Goal: Information Seeking & Learning: Learn about a topic

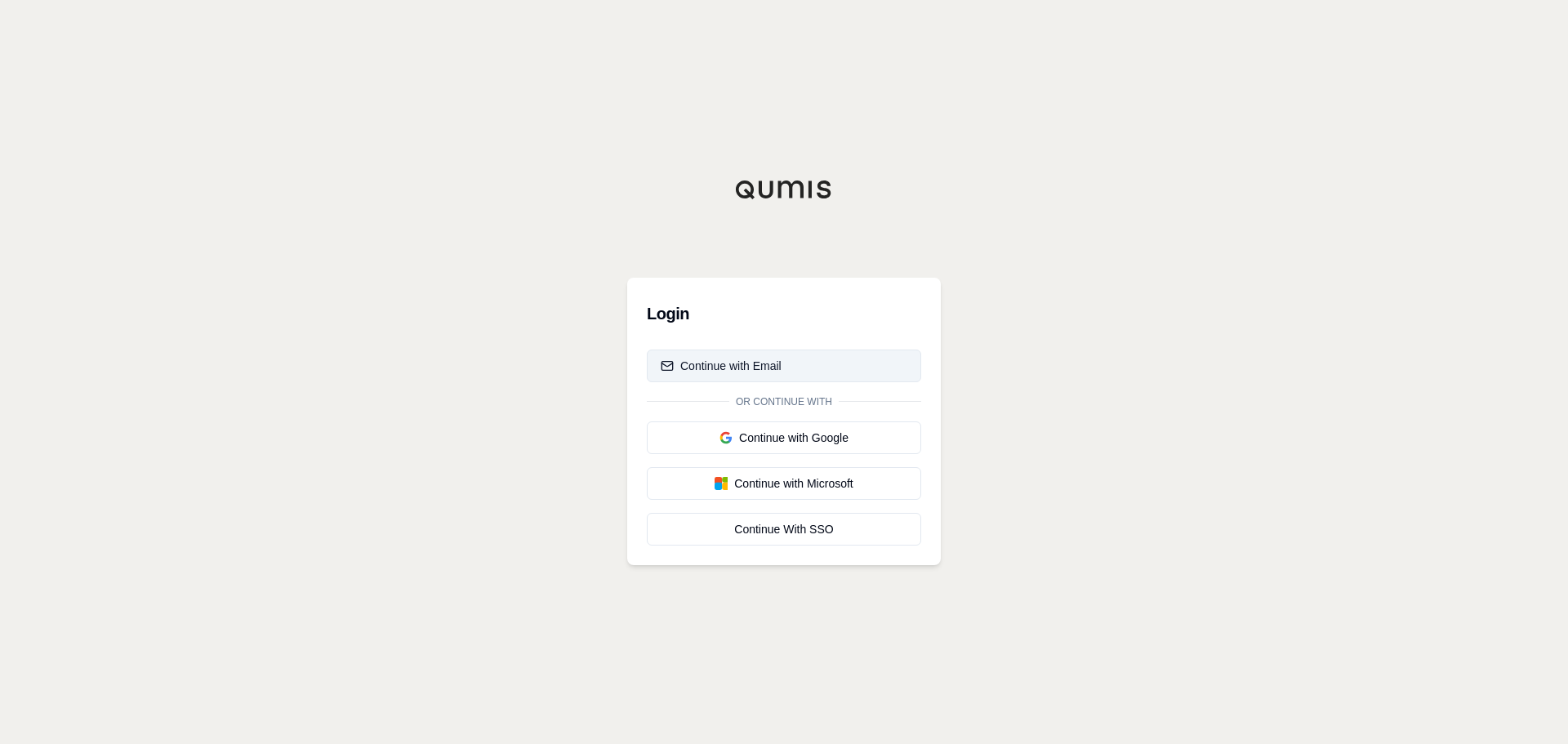
click at [710, 367] on div "Continue with Email" at bounding box center [721, 366] width 121 height 17
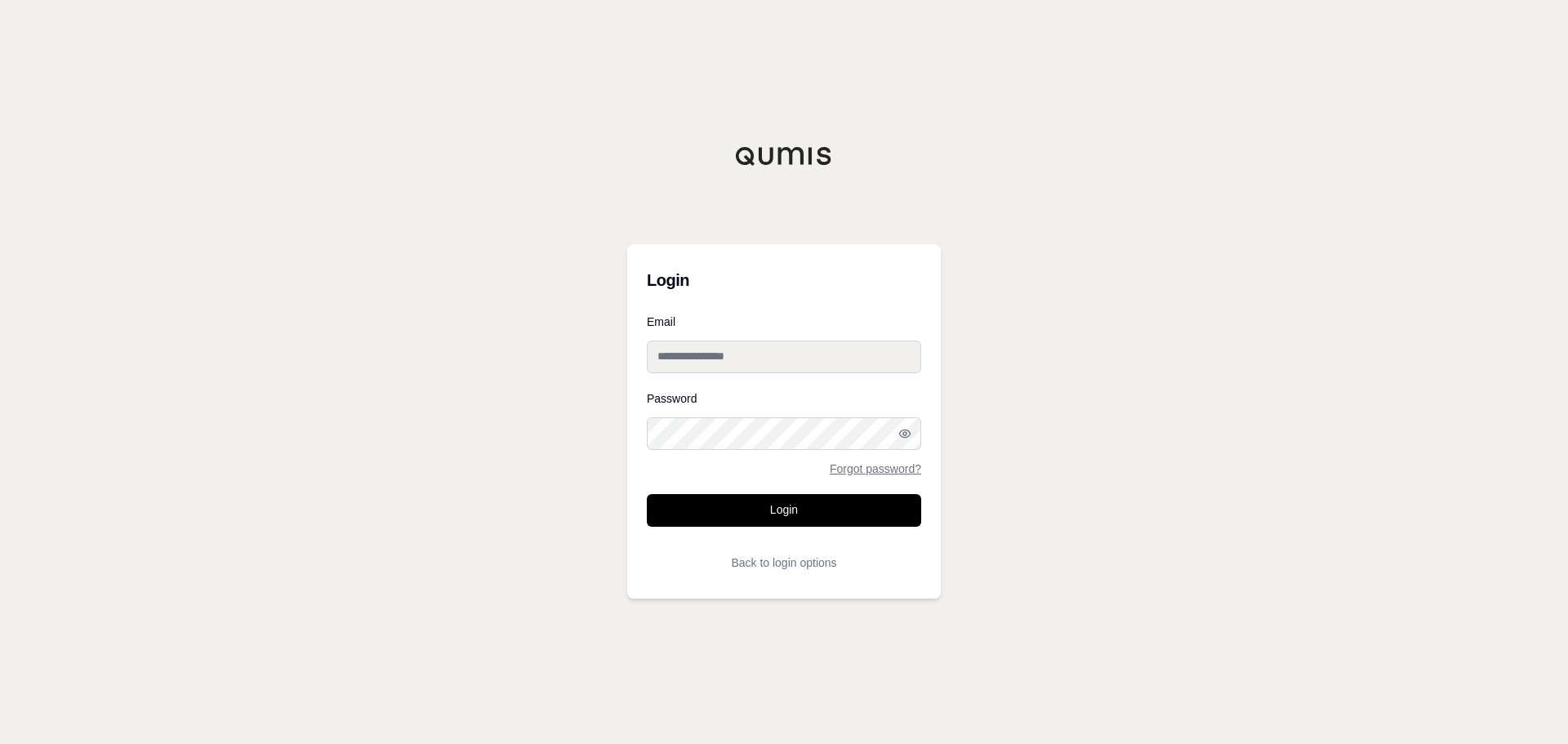
type input "**********"
click at [709, 355] on input "**********" at bounding box center [784, 357] width 274 height 33
click at [899, 308] on div "**********" at bounding box center [784, 421] width 314 height 355
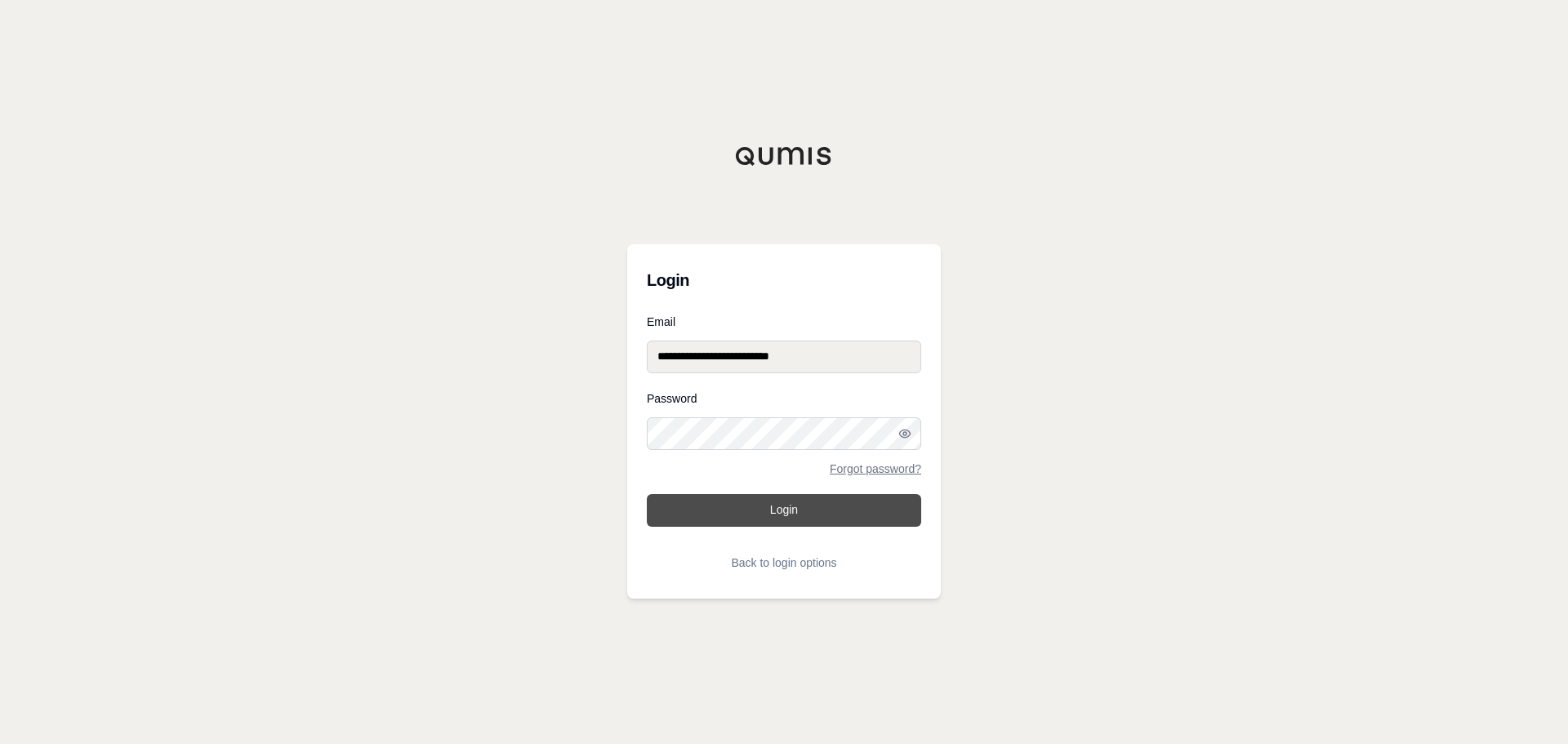
click at [793, 507] on button "Login" at bounding box center [784, 511] width 274 height 33
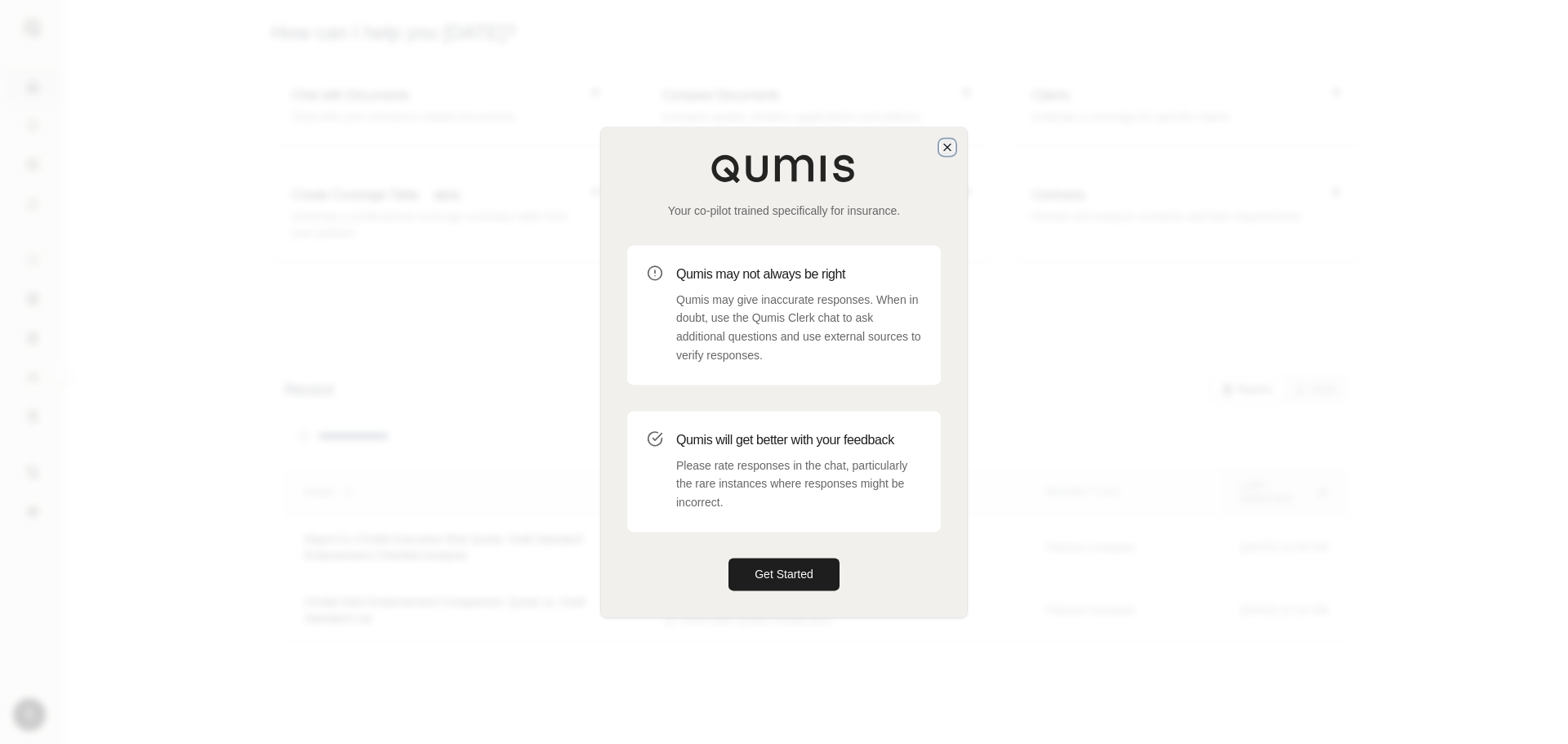
click at [947, 146] on icon "button" at bounding box center [947, 146] width 13 height 13
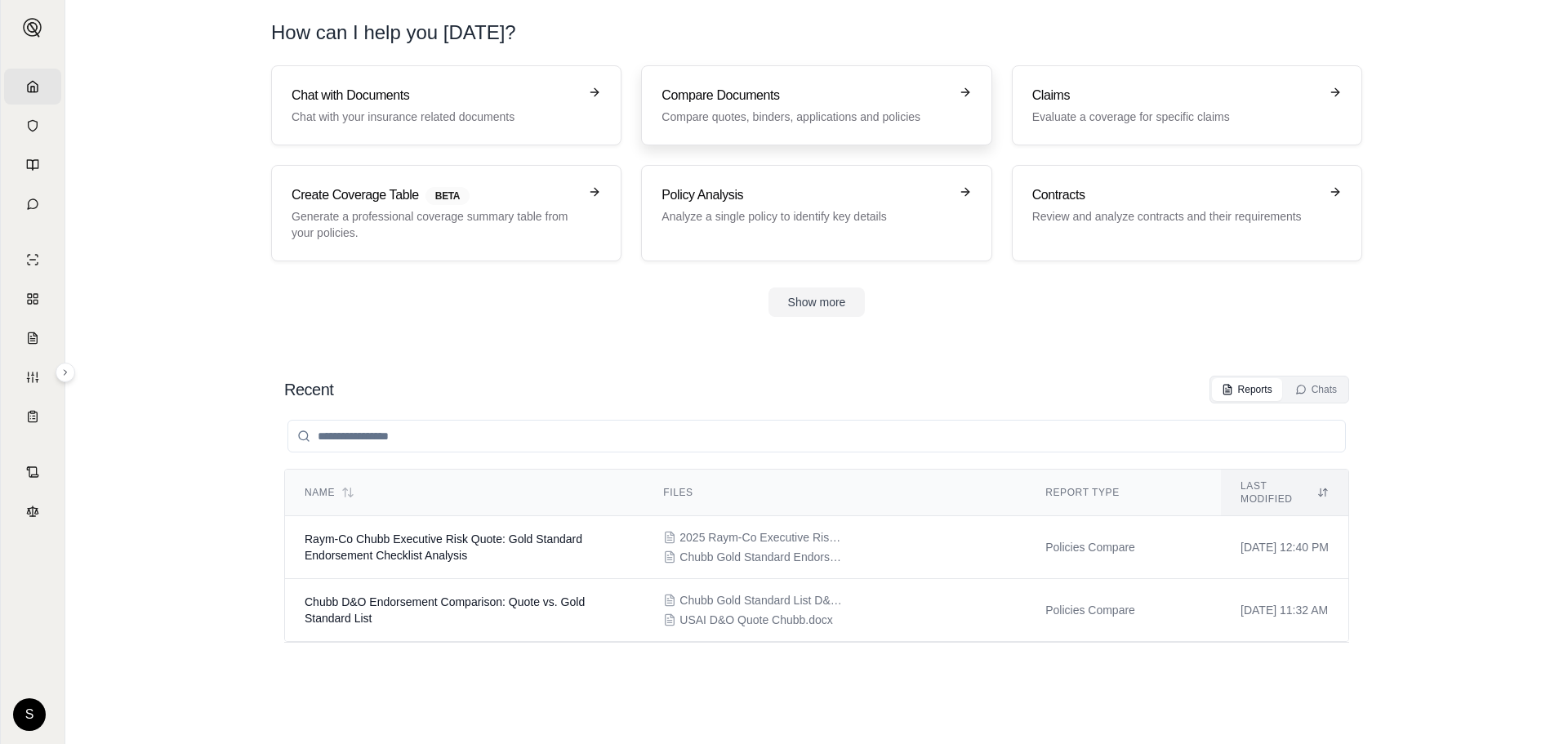
click at [857, 110] on p "Compare quotes, binders, applications and policies" at bounding box center [804, 117] width 287 height 17
click at [724, 106] on div "Compare Documents Compare quotes, binders, applications and policies" at bounding box center [804, 105] width 287 height 39
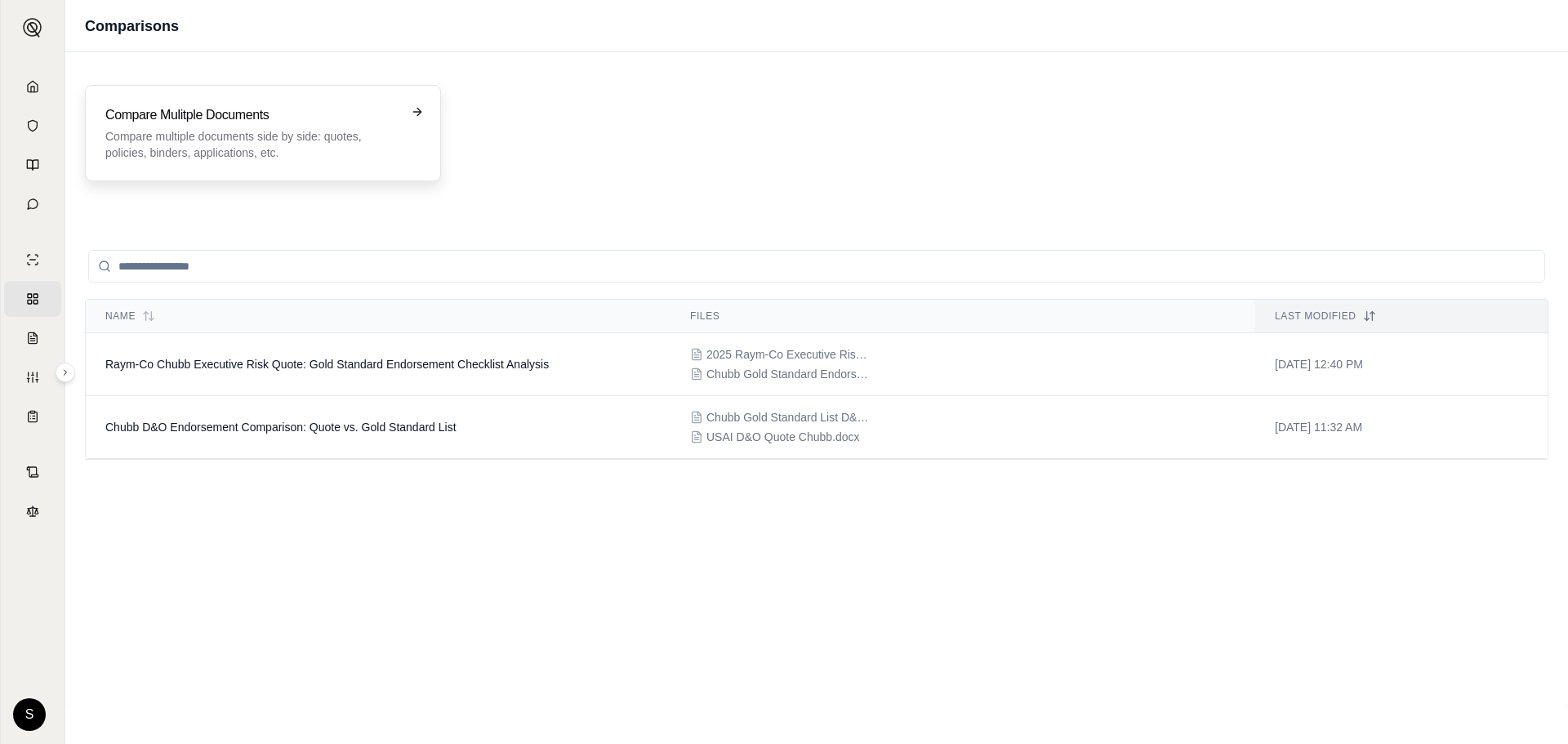
click at [252, 120] on h3 "Compare Mulitple Documents" at bounding box center [251, 115] width 293 height 19
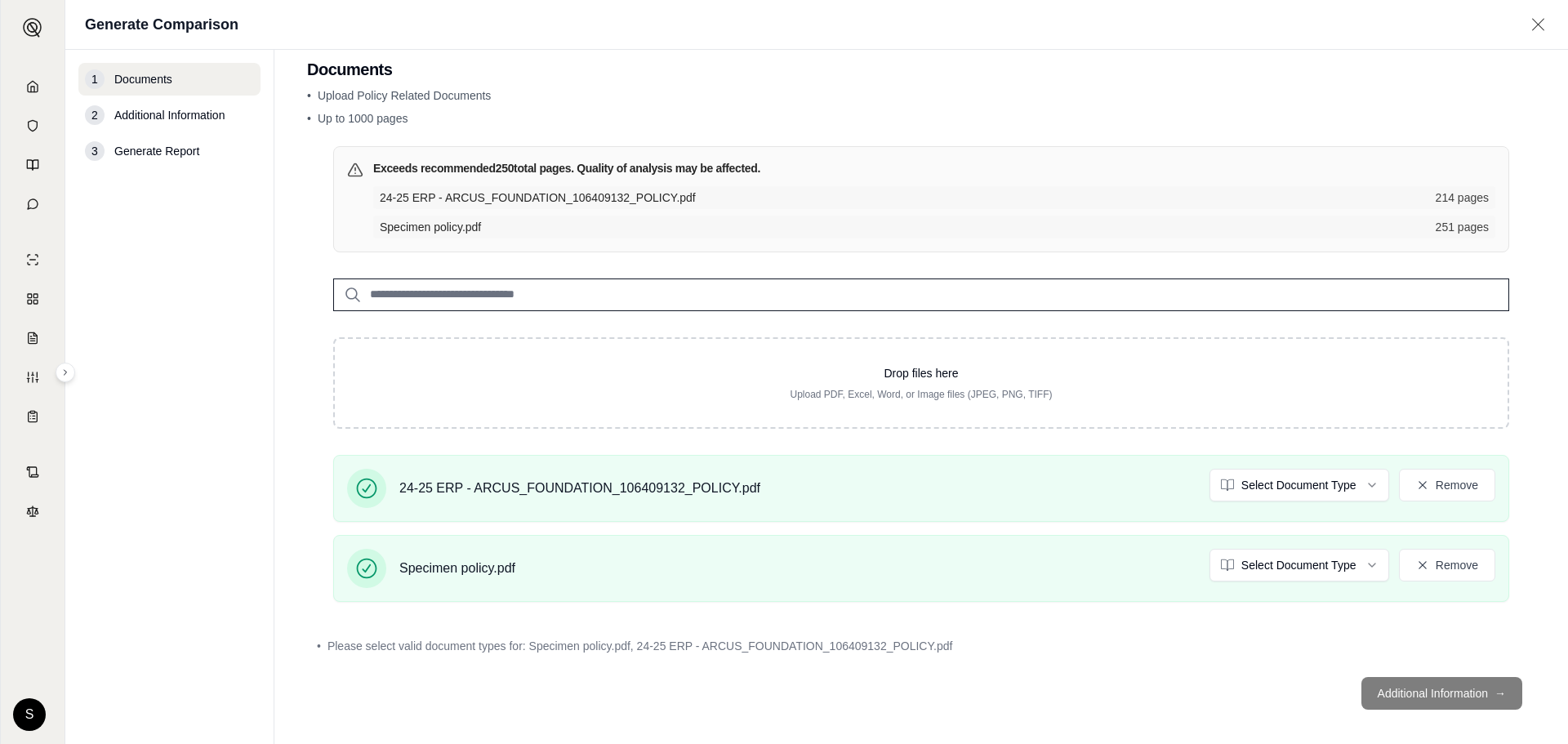
scroll to position [36, 0]
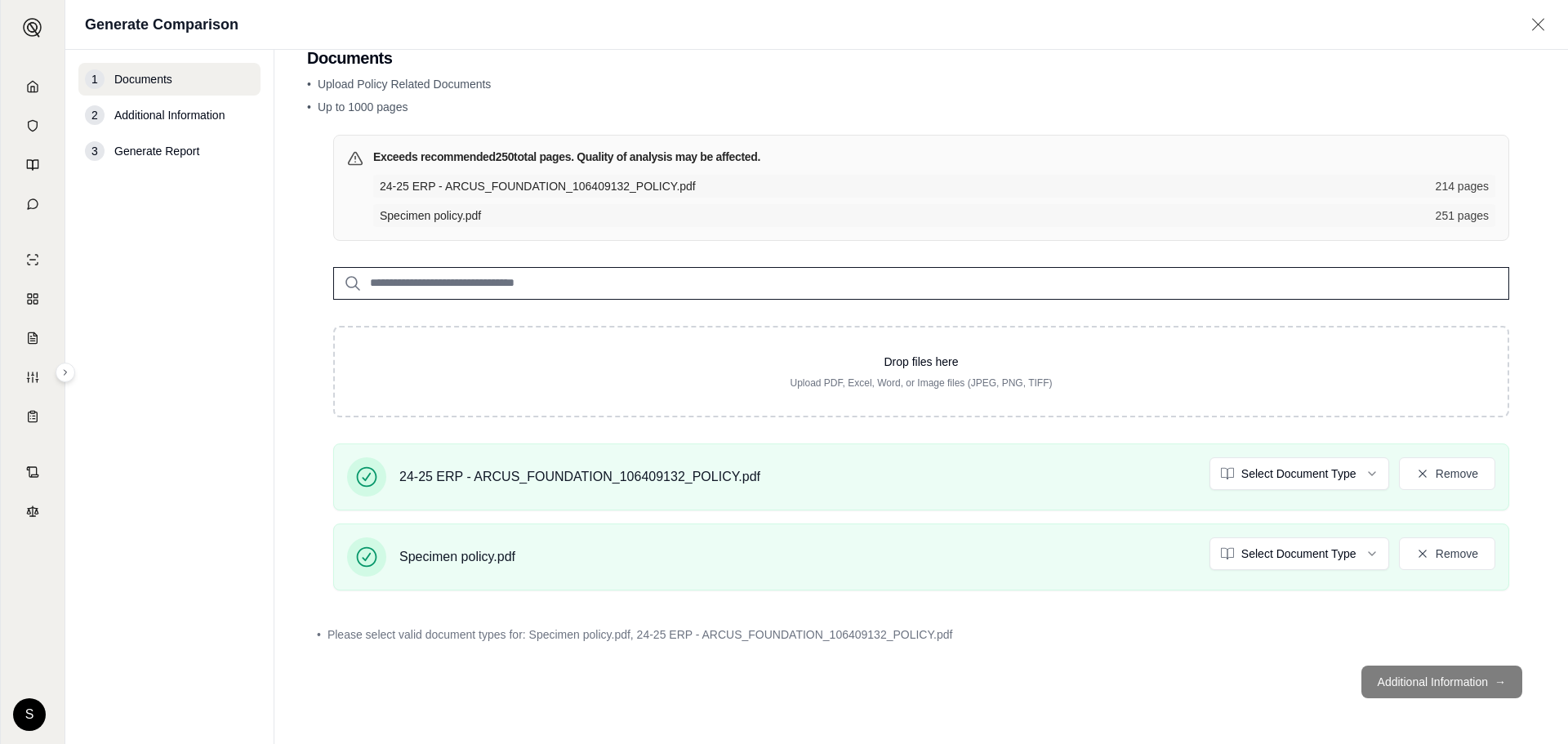
click at [1404, 680] on footer "Additional Information →" at bounding box center [921, 682] width 1228 height 58
click at [1321, 476] on html "Home Vault Prompts Chats Single Policy Comparisons Claims Custom Report Coverag…" at bounding box center [784, 372] width 1568 height 744
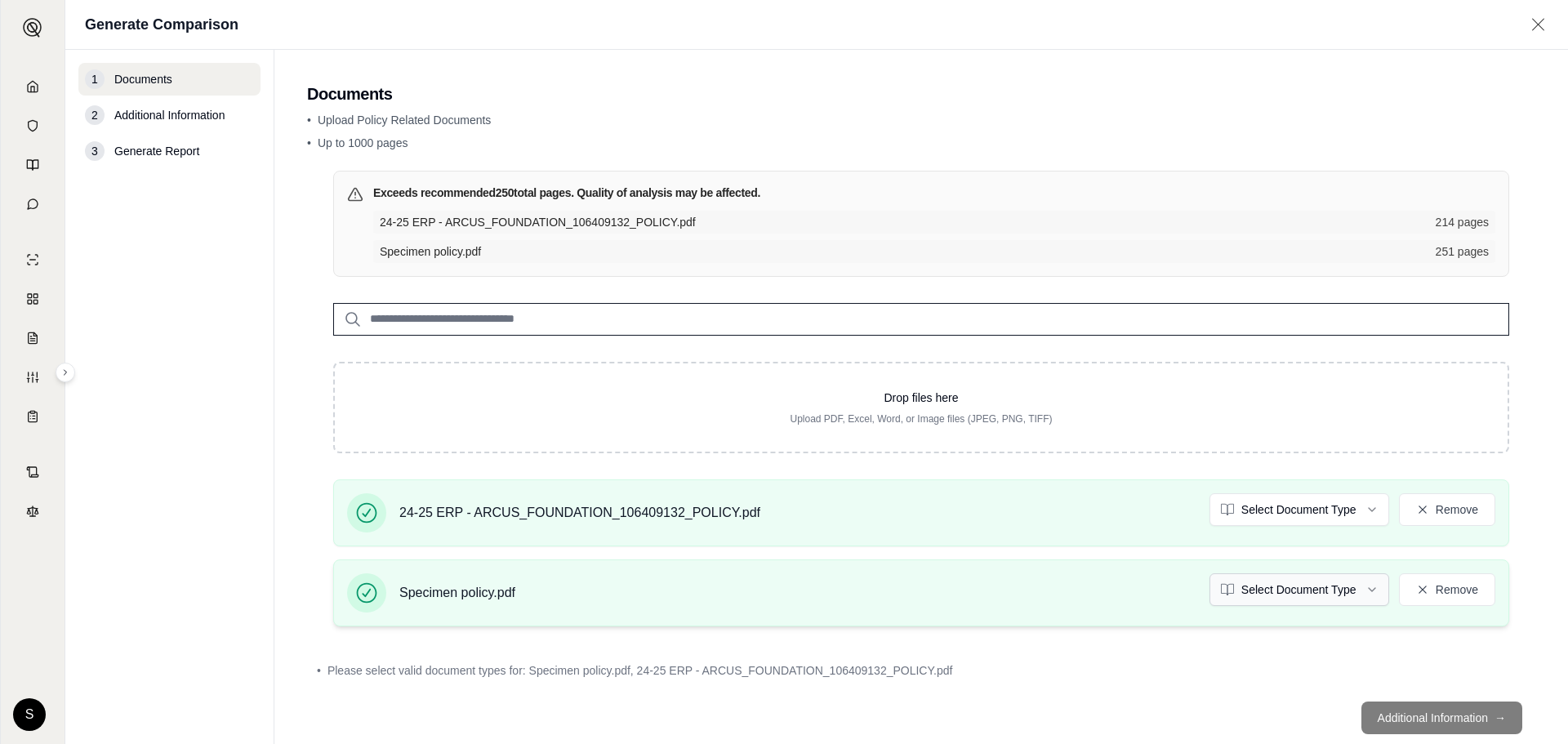
click at [1310, 537] on div "24-25 ERP - ARCUS_FOUNDATION_106409132_POLICY.pdf Select Document Type Remove" at bounding box center [921, 513] width 1175 height 67
click at [1306, 583] on html "Document type updated successfully Home Vault Prompts Chats Single Policy Compa…" at bounding box center [784, 372] width 1568 height 744
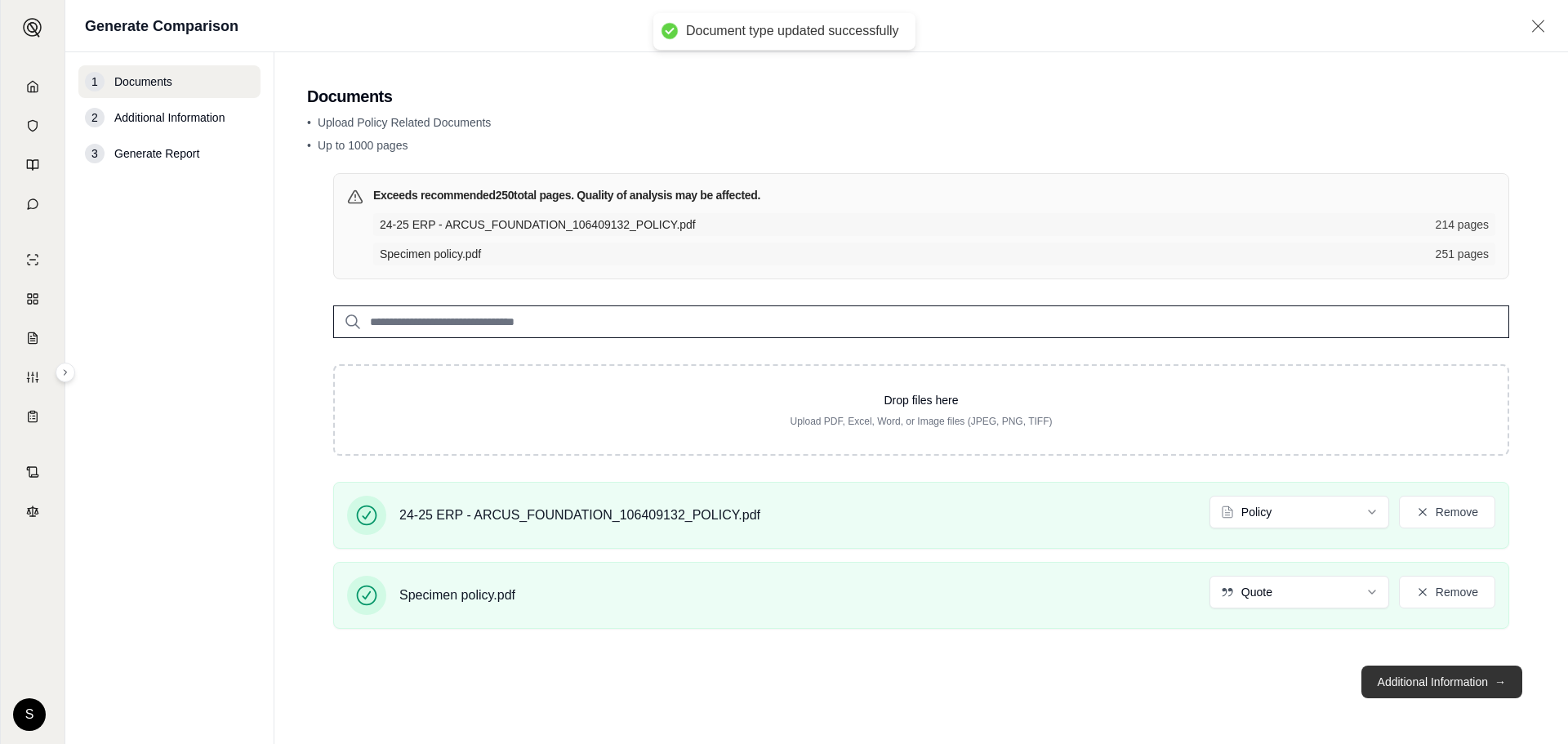
click at [1424, 681] on button "Additional Information →" at bounding box center [1441, 683] width 160 height 33
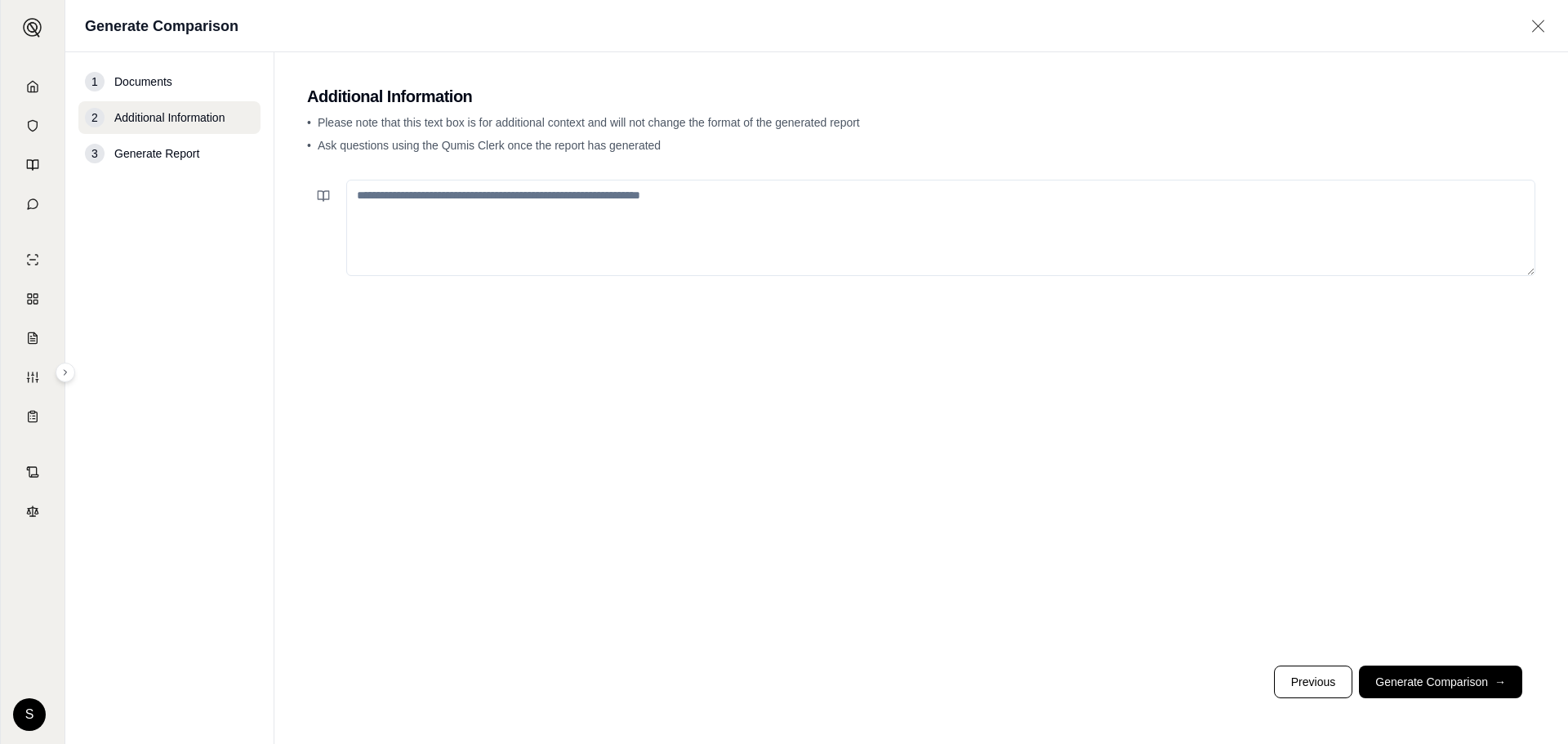
click at [707, 239] on textarea at bounding box center [940, 228] width 1189 height 96
type textarea "*"
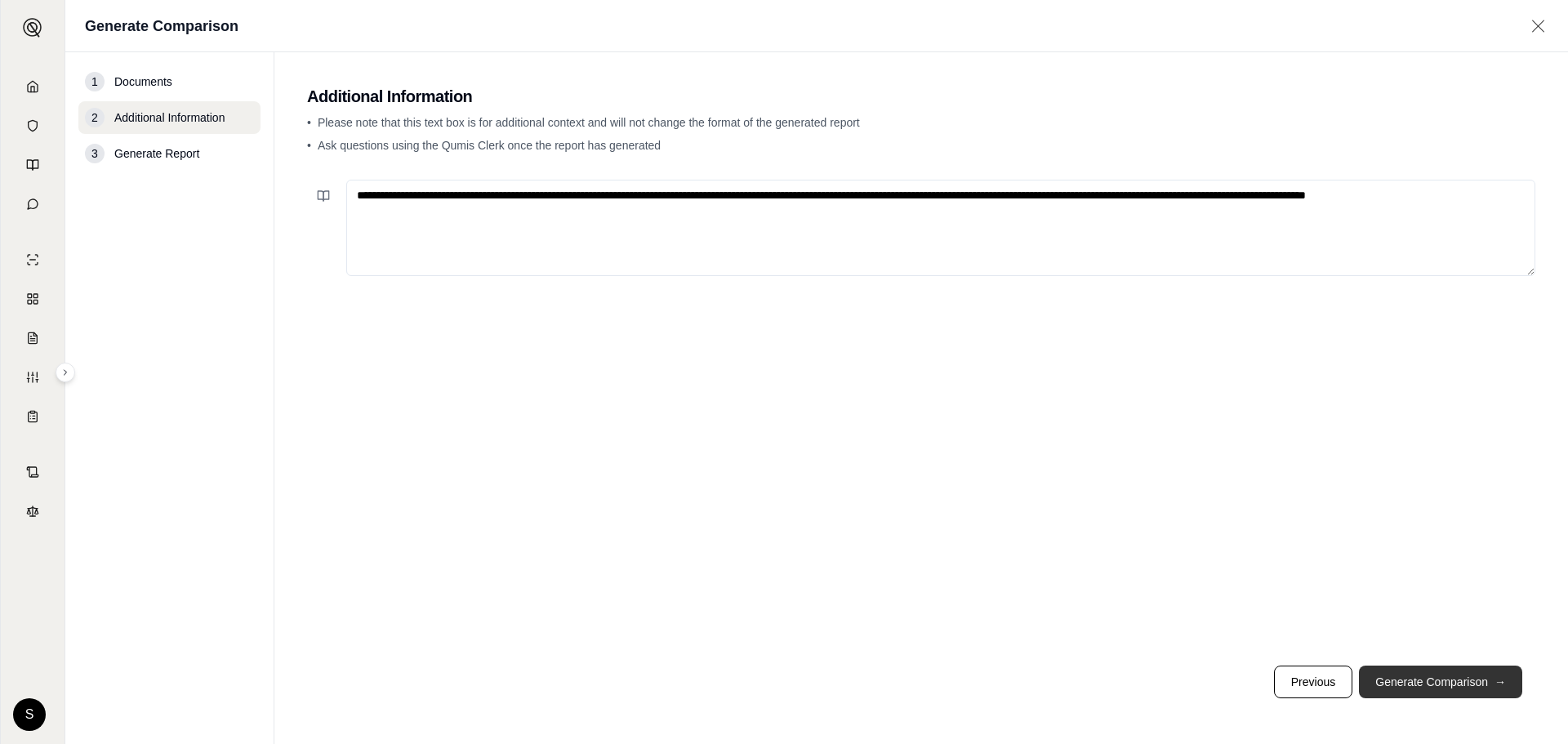
type textarea "**********"
click at [1425, 679] on button "Generate Comparison →" at bounding box center [1441, 683] width 163 height 33
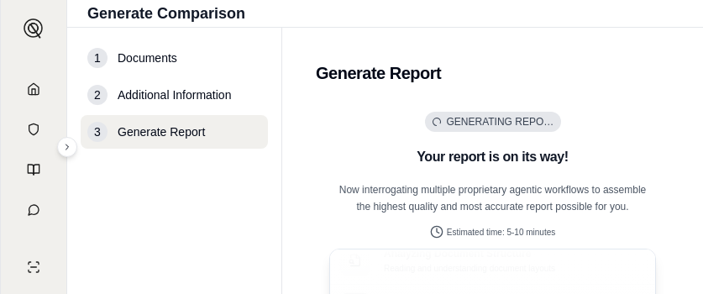
click at [361, 79] on h2 "Generate Report" at bounding box center [493, 73] width 354 height 24
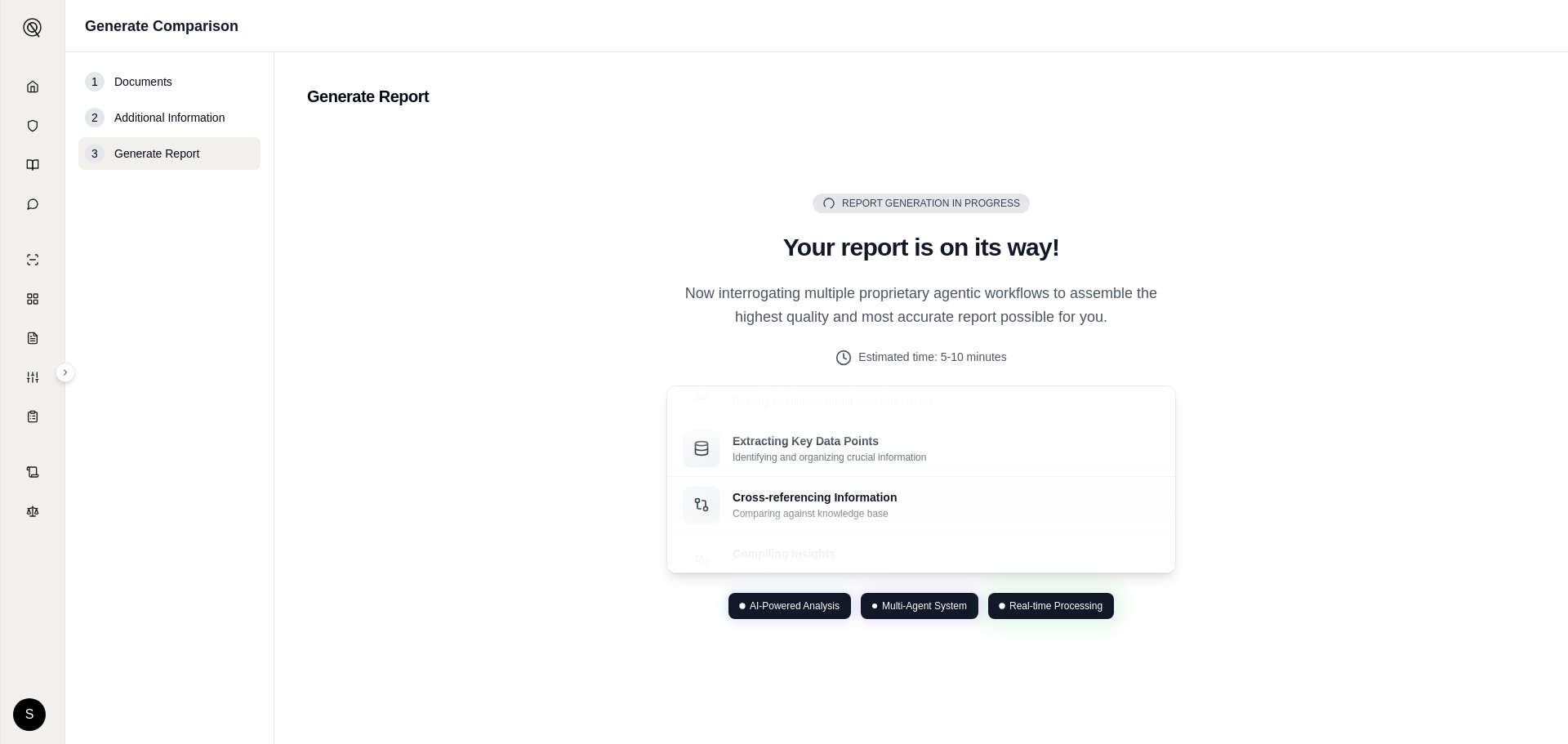
click at [1216, 313] on div "Report Generation in Progress Generating Report Your report is on its way! Now …" at bounding box center [921, 407] width 1228 height 558
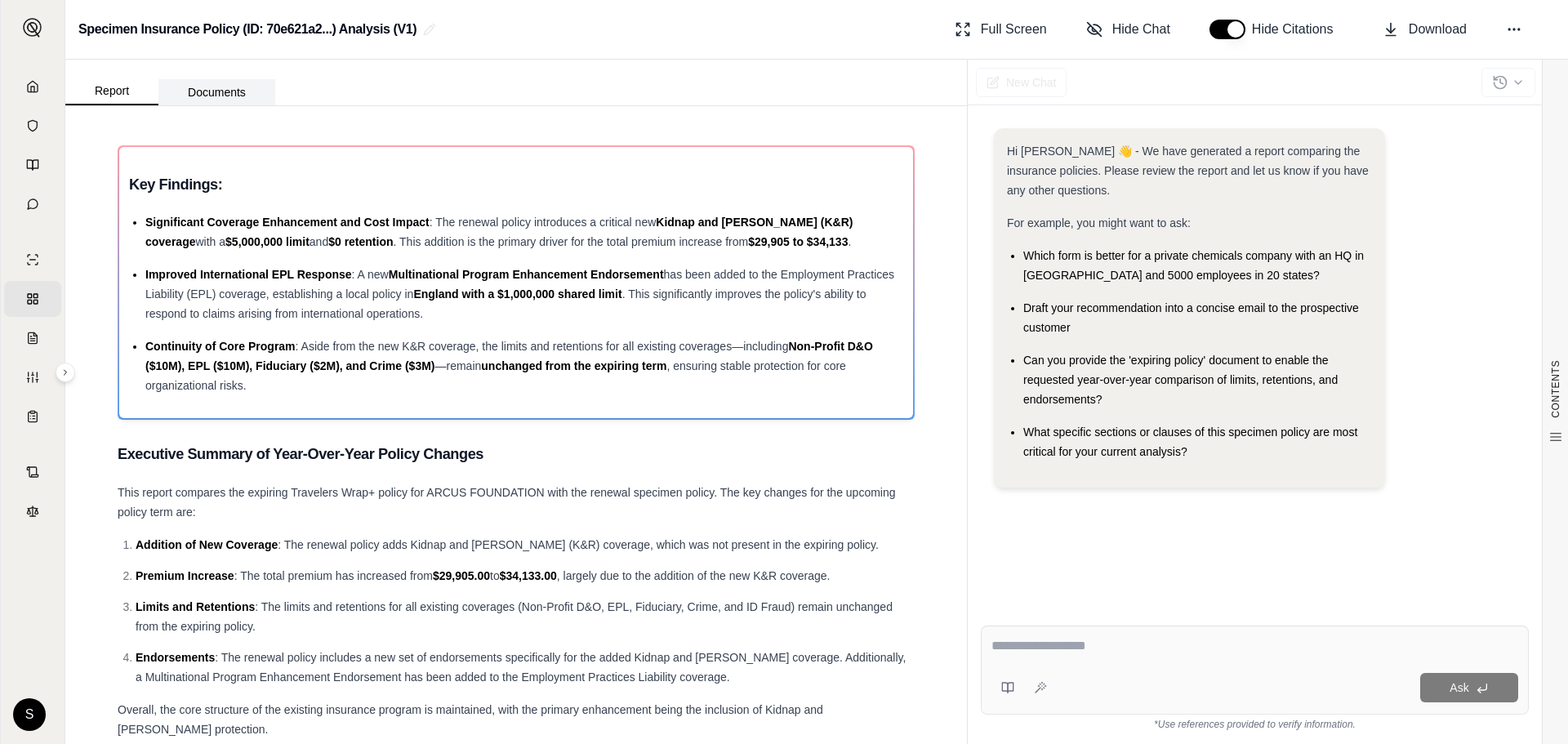
click at [206, 89] on button "Documents" at bounding box center [217, 91] width 117 height 26
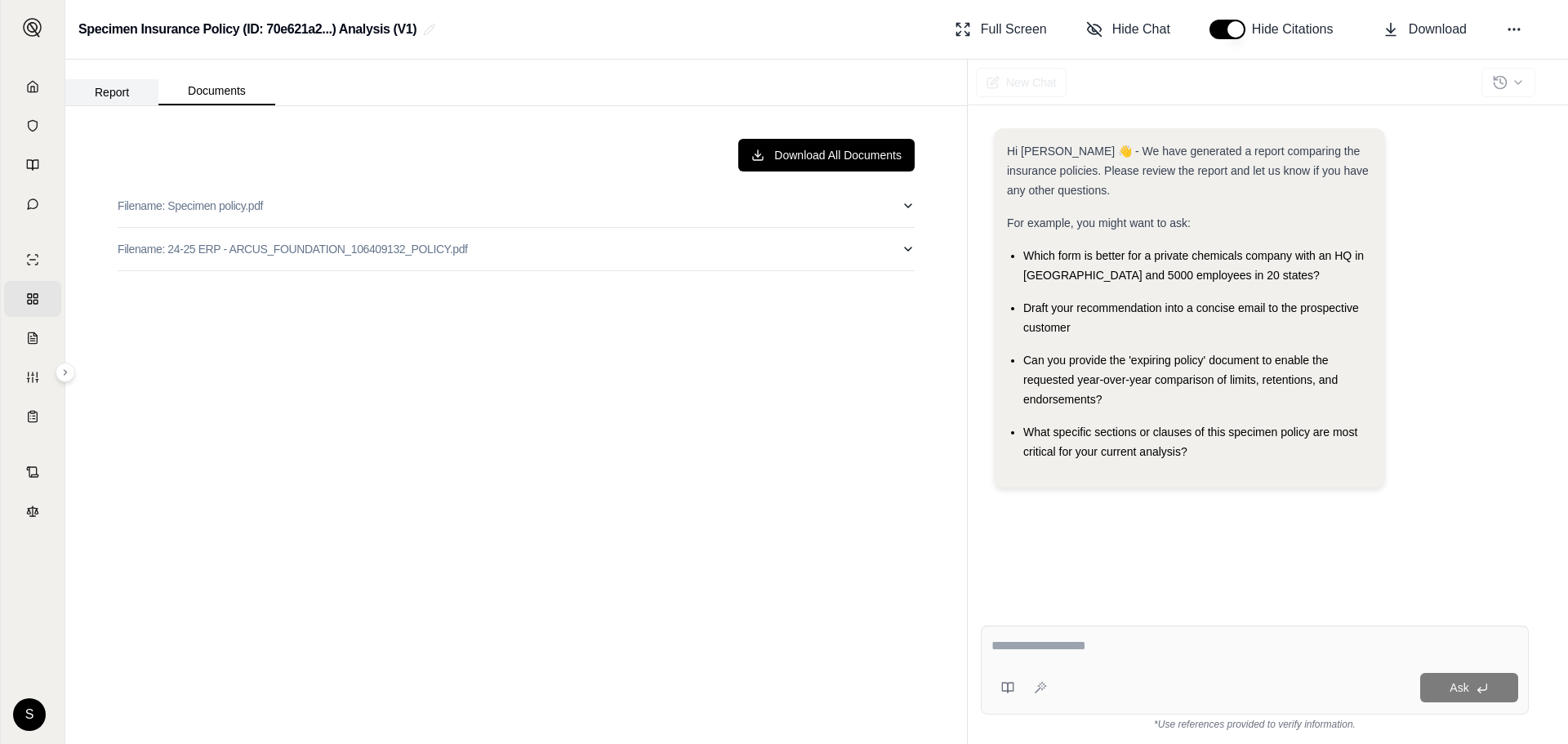
click at [121, 93] on button "Report" at bounding box center [112, 91] width 93 height 26
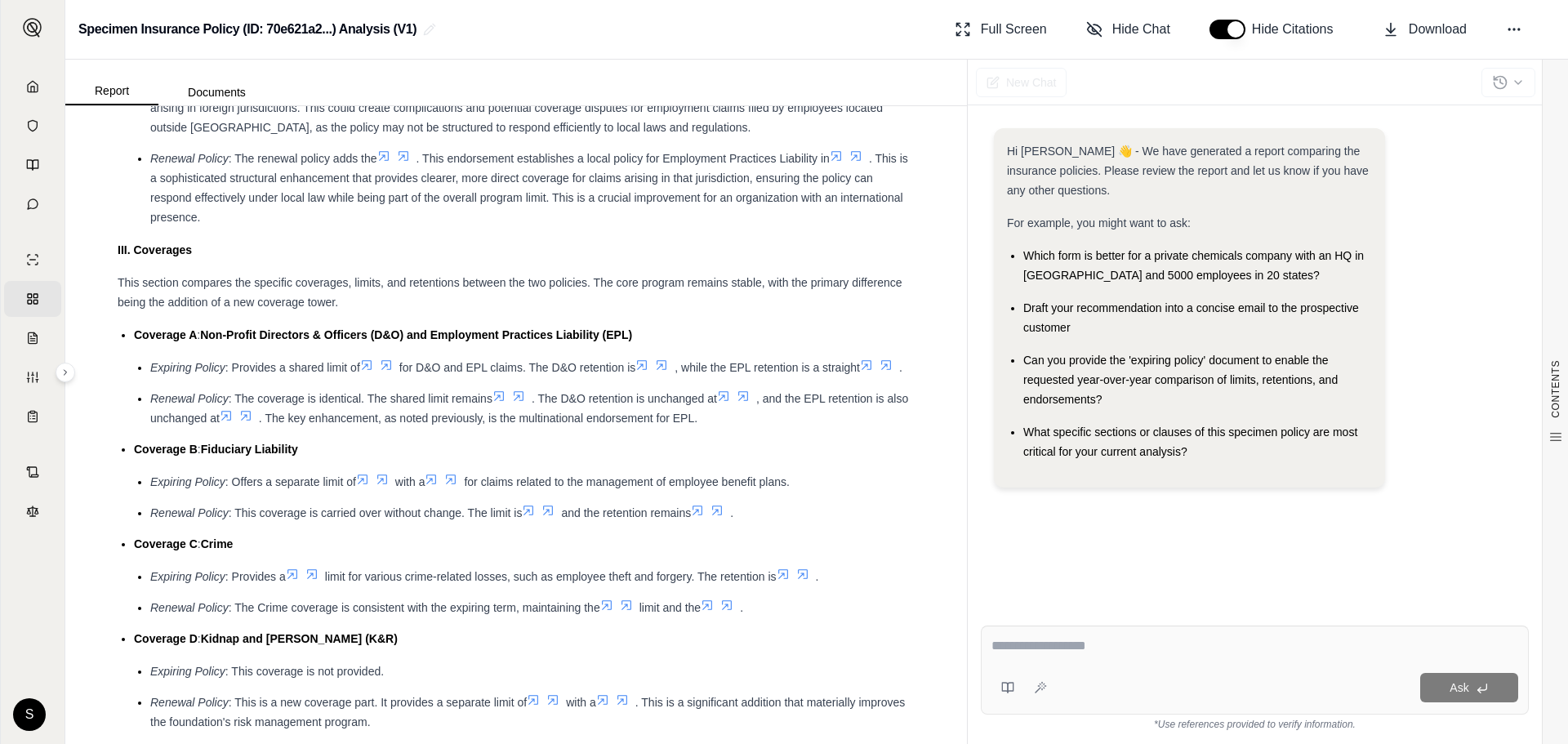
scroll to position [3033, 0]
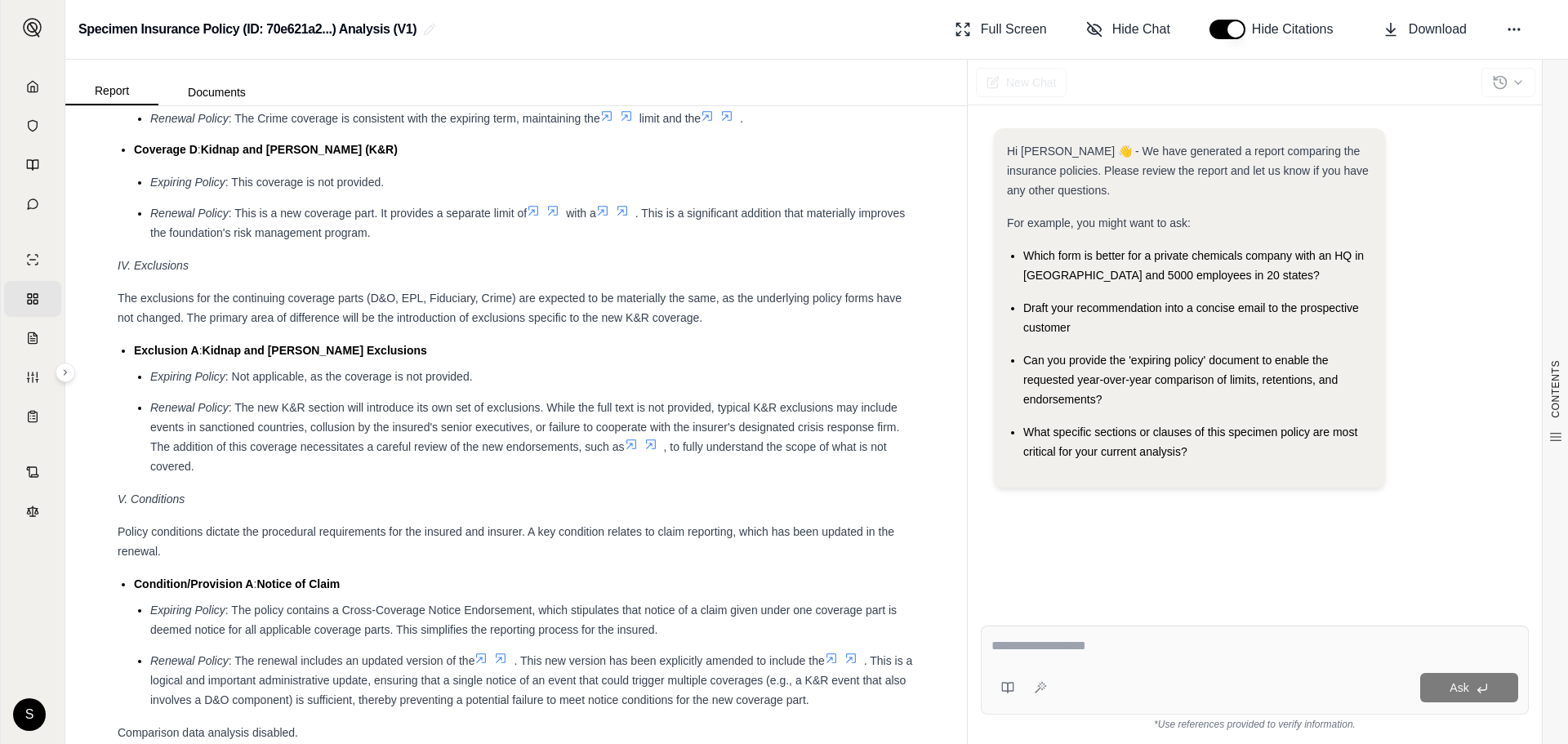
click at [1022, 651] on textarea at bounding box center [1255, 646] width 527 height 19
type textarea "*"
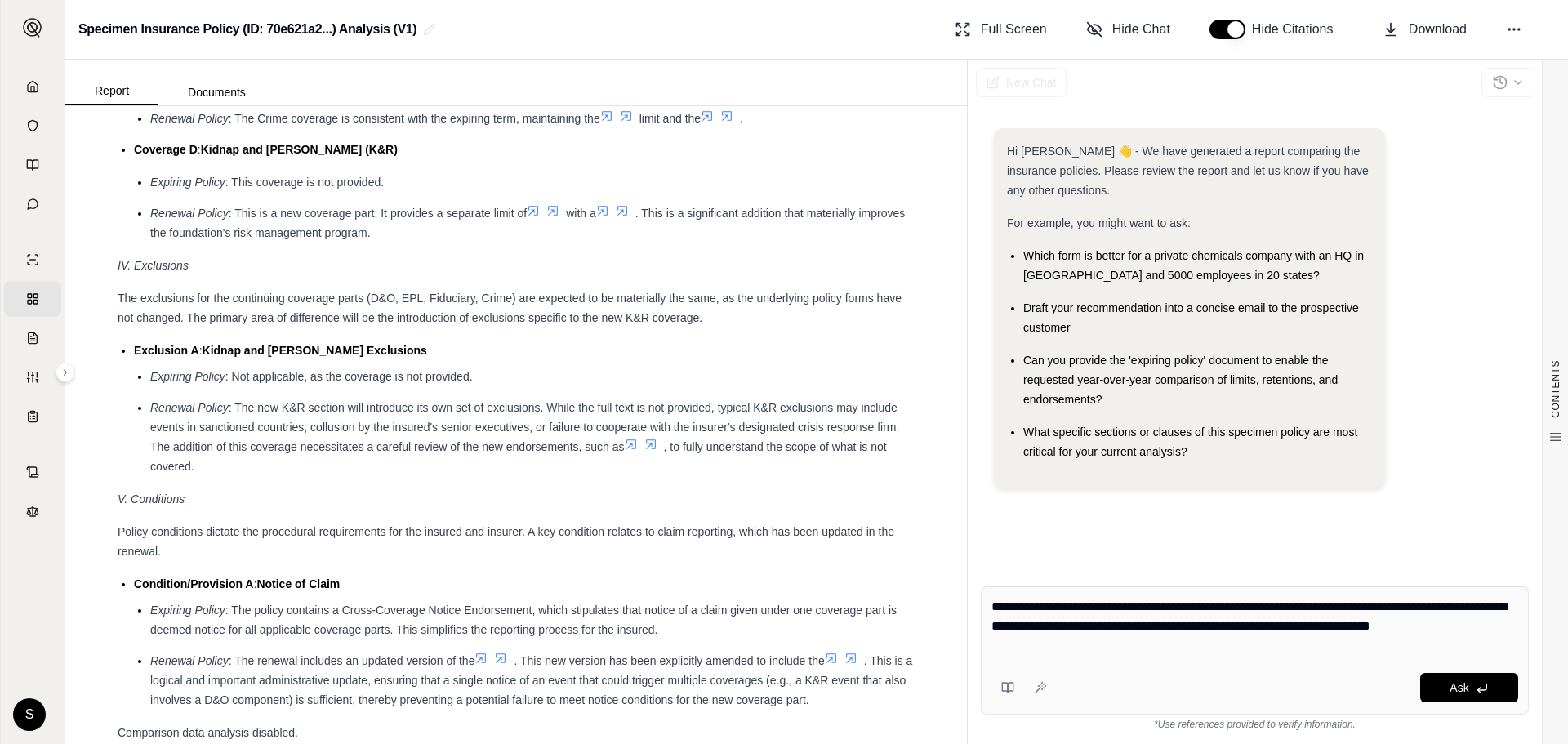
type textarea "**********"
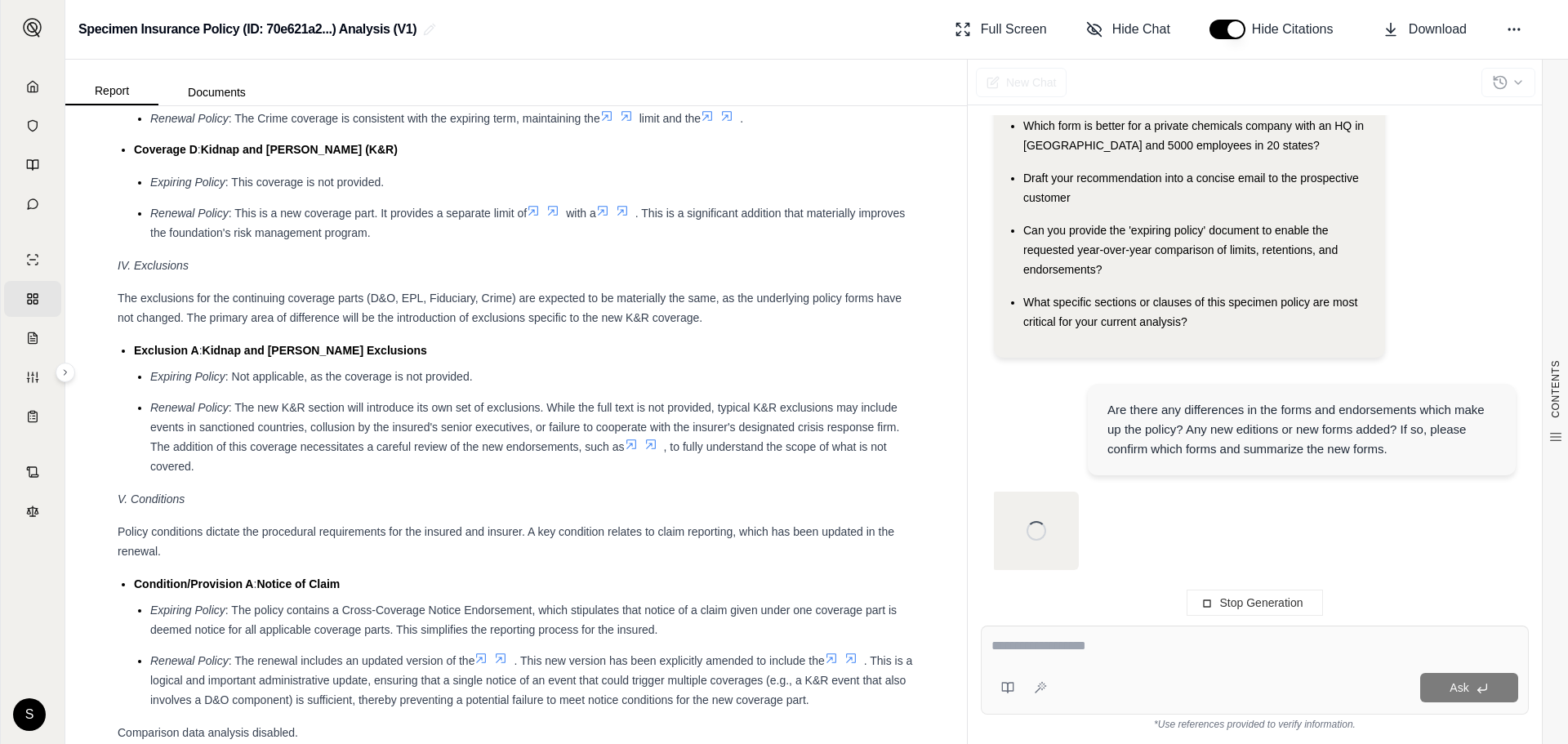
scroll to position [130, 0]
click at [1428, 28] on span "Download" at bounding box center [1438, 29] width 58 height 19
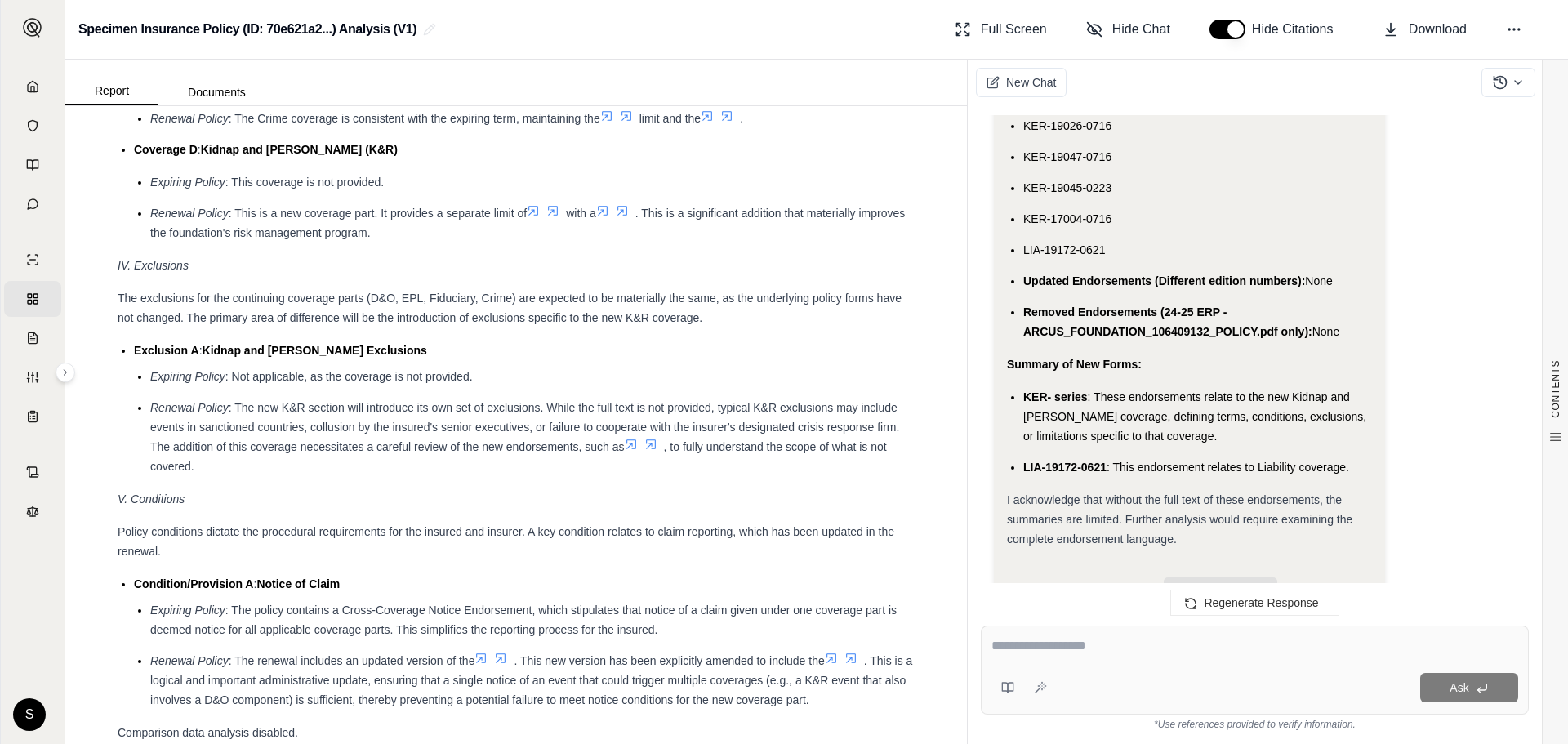
scroll to position [2498, 0]
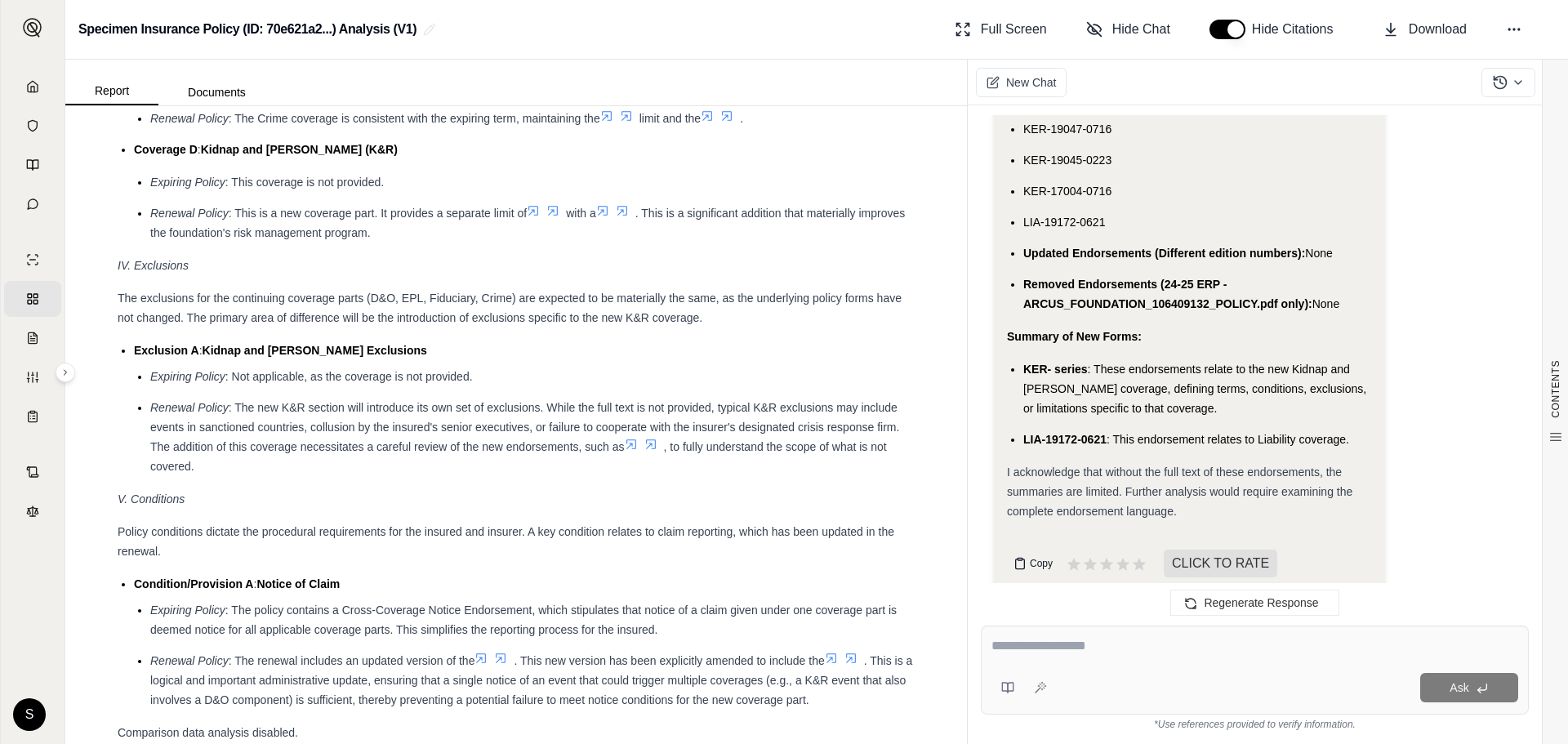
click at [1017, 557] on icon at bounding box center [1019, 563] width 13 height 13
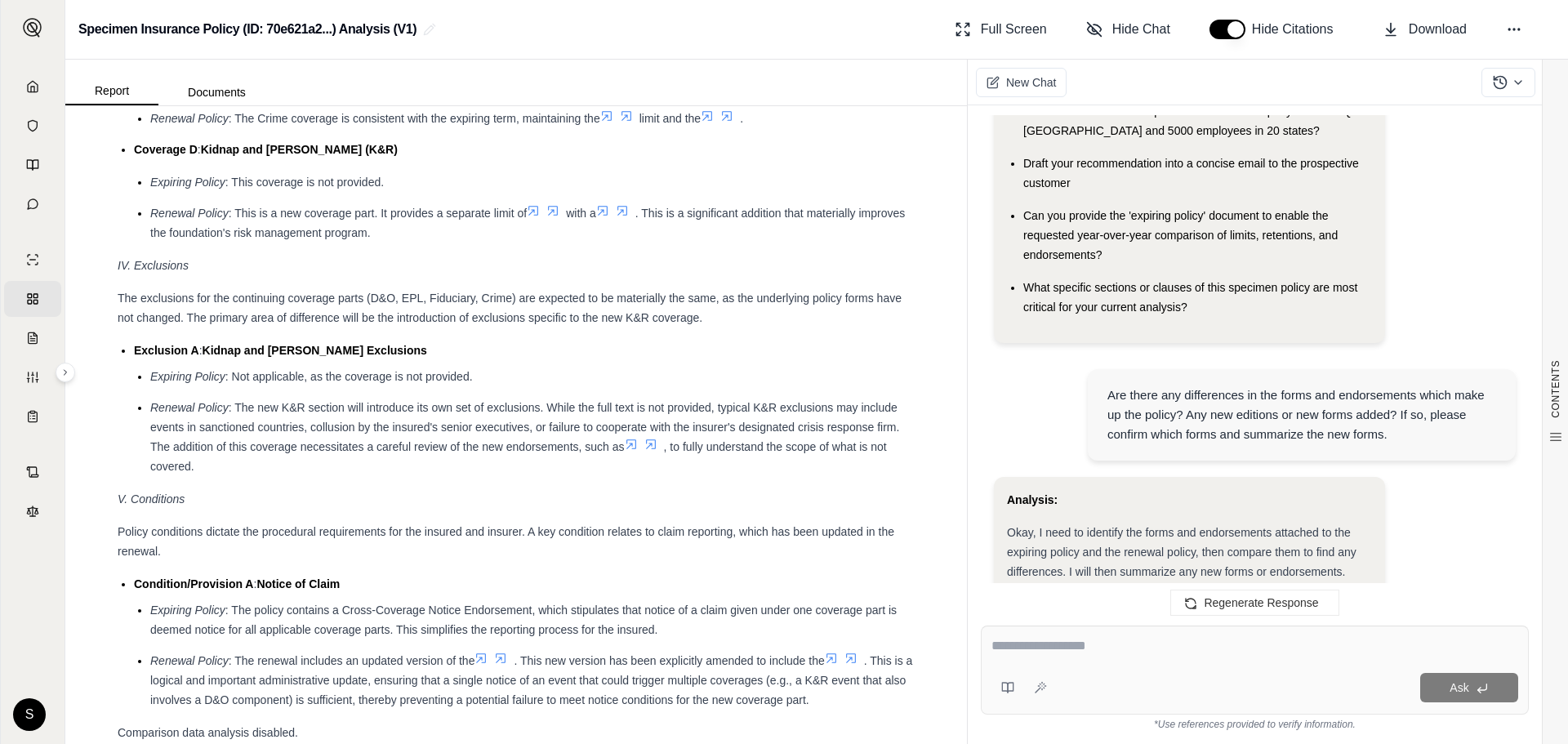
scroll to position [163, 0]
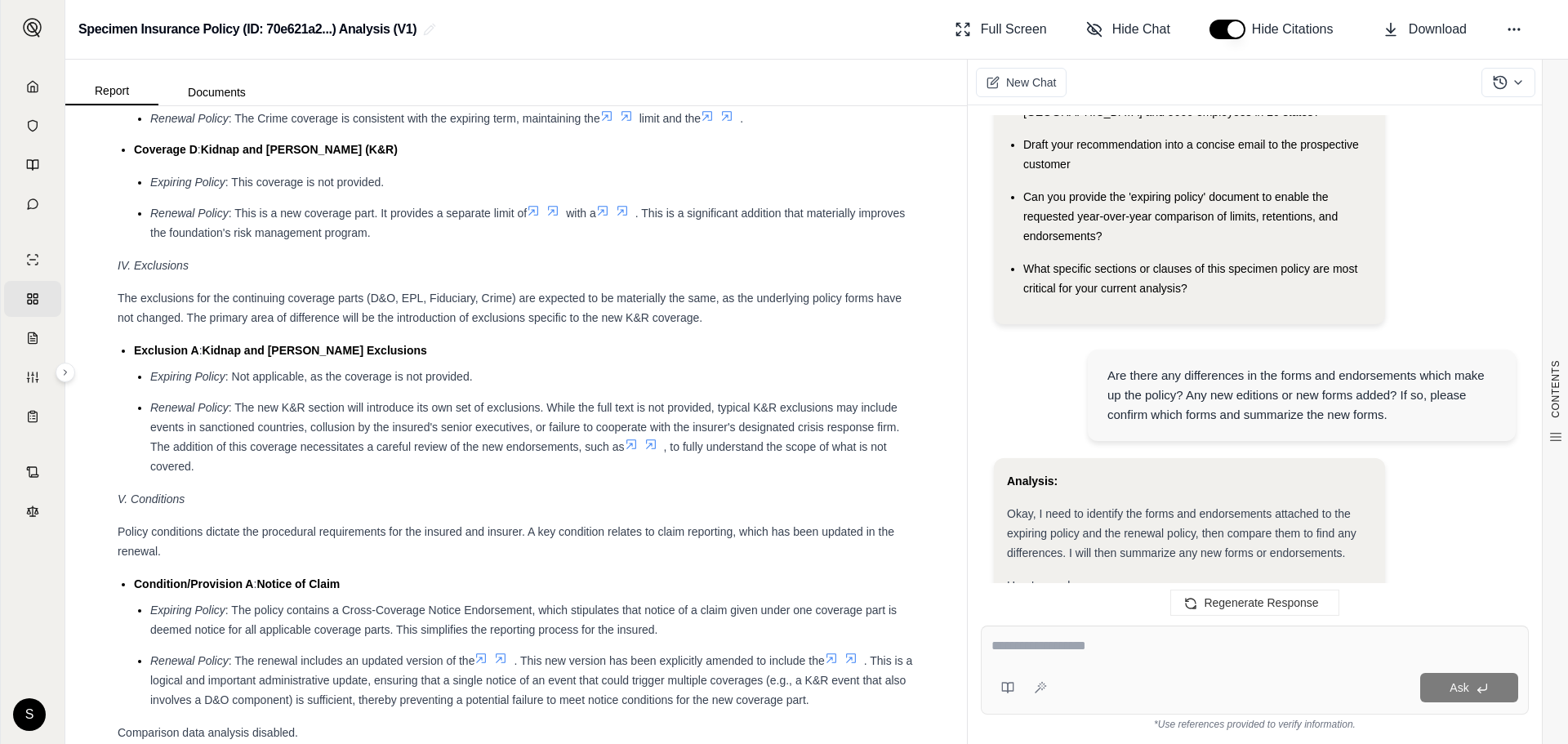
click at [1188, 383] on div "Are there any differences in the forms and endorsements which make up the polic…" at bounding box center [1302, 395] width 389 height 58
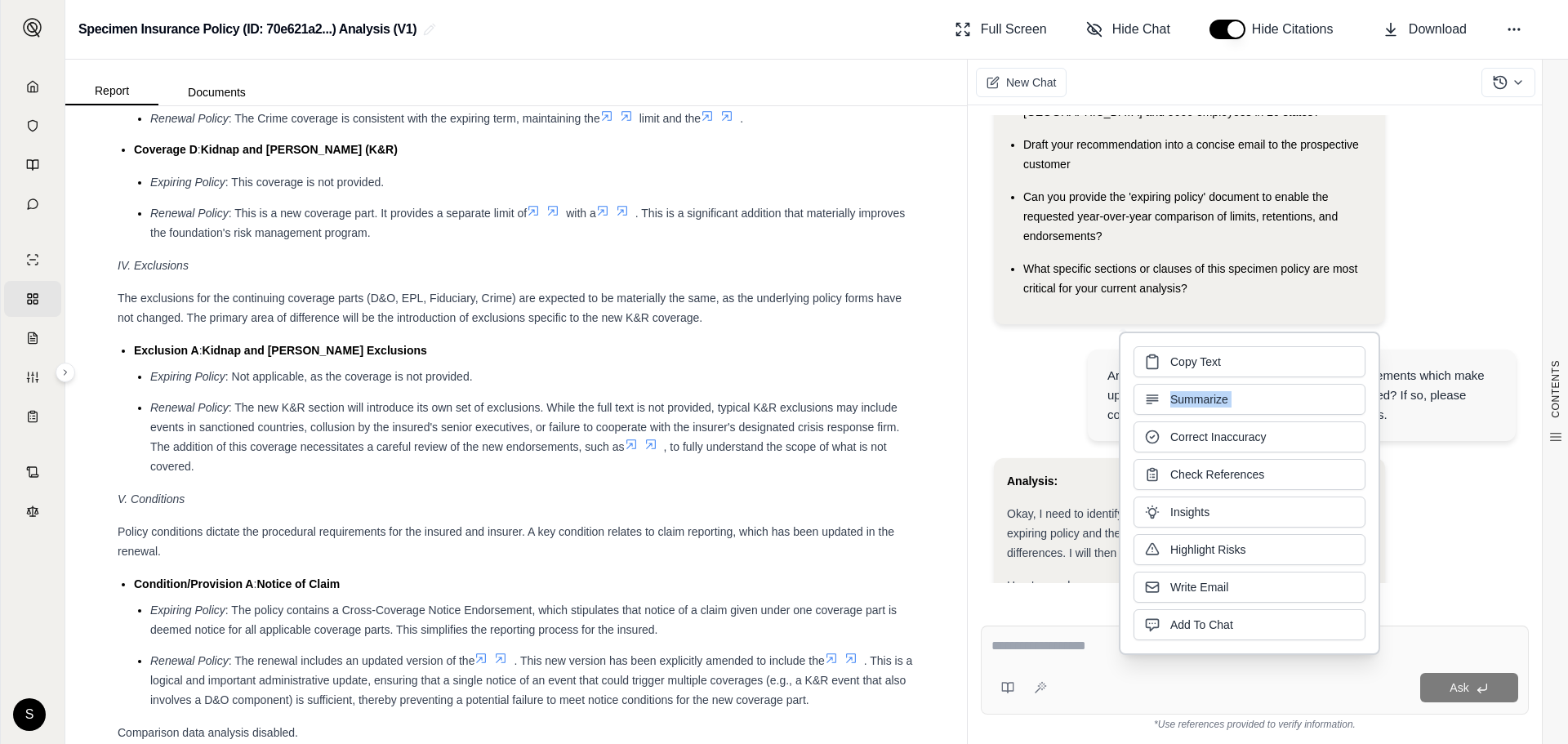
click at [1188, 383] on div "Copy Text Summarize Correct Inaccuracy Check References Insights Highlight Risk…" at bounding box center [1249, 493] width 232 height 294
click at [1070, 401] on div "Are there any differences in the forms and endorsements which make up the polic…" at bounding box center [1254, 398] width 522 height 121
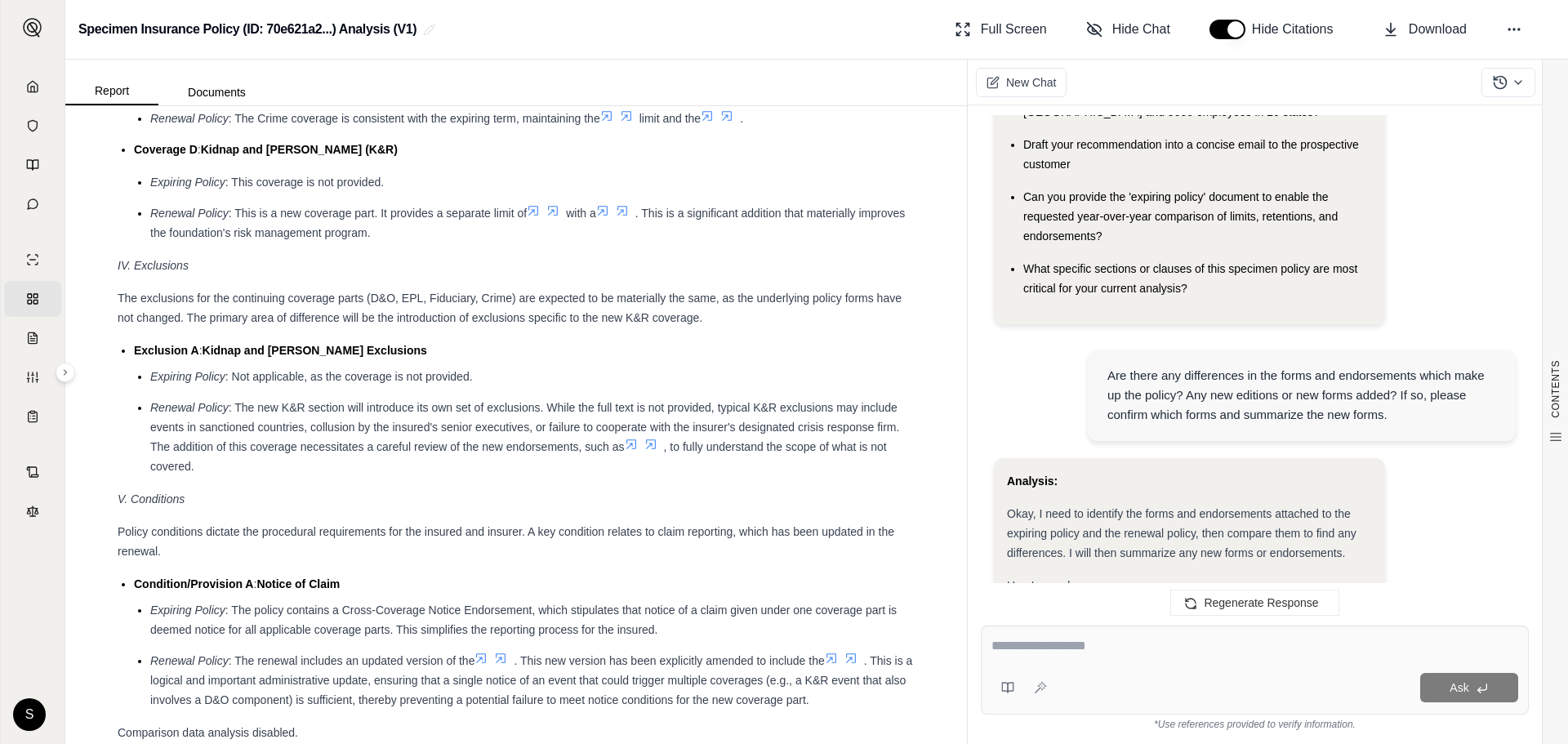
click at [1171, 382] on div "Are there any differences in the forms and endorsements which make up the polic…" at bounding box center [1302, 395] width 389 height 58
drag, startPoint x: 1211, startPoint y: 380, endPoint x: 1195, endPoint y: 407, distance: 31.4
click at [1195, 407] on div "Are there any differences in the forms and endorsements which make up the polic…" at bounding box center [1302, 395] width 389 height 58
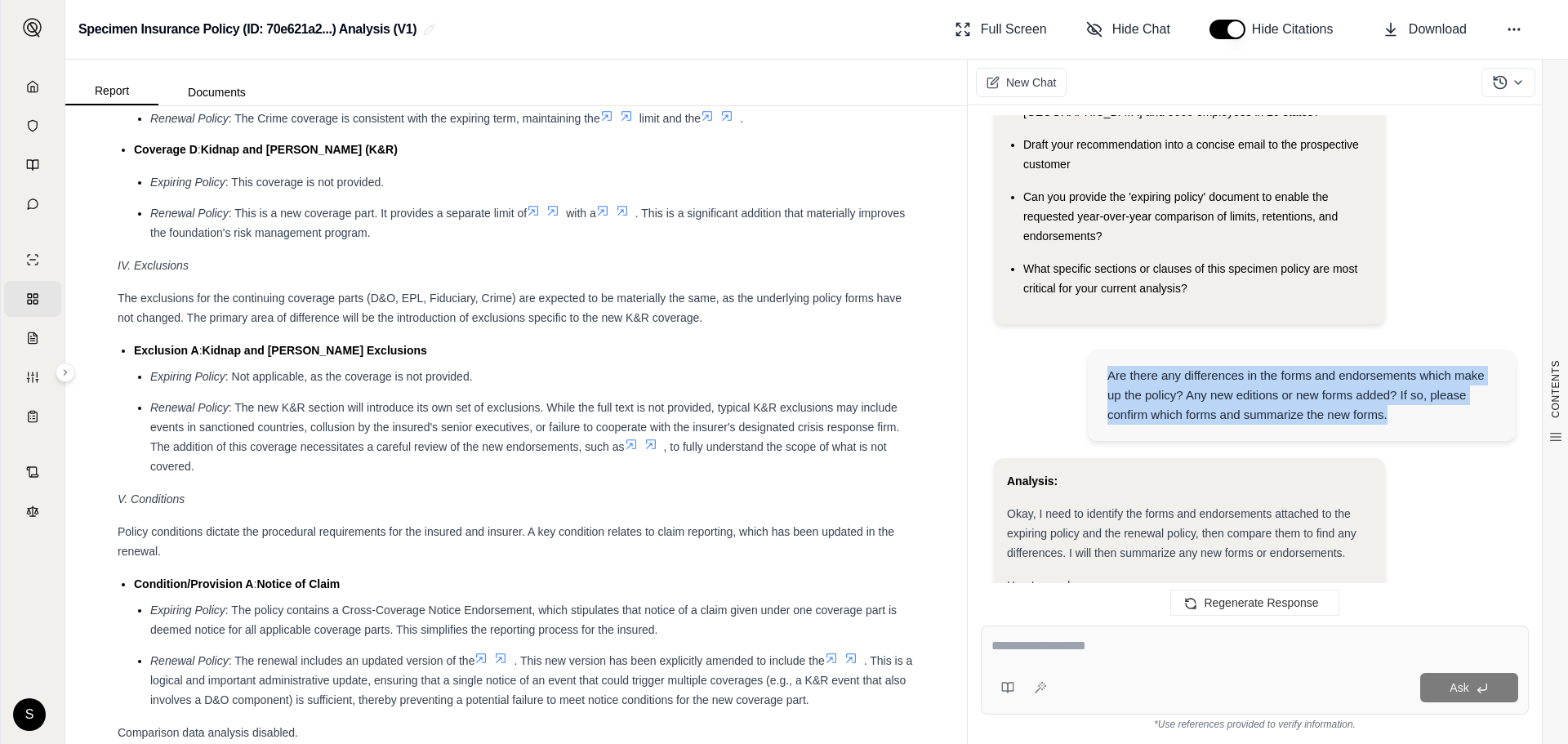
drag, startPoint x: 1109, startPoint y: 373, endPoint x: 1407, endPoint y: 417, distance: 301.2
click at [1407, 417] on div "Are there any differences in the forms and endorsements which make up the polic…" at bounding box center [1302, 395] width 389 height 58
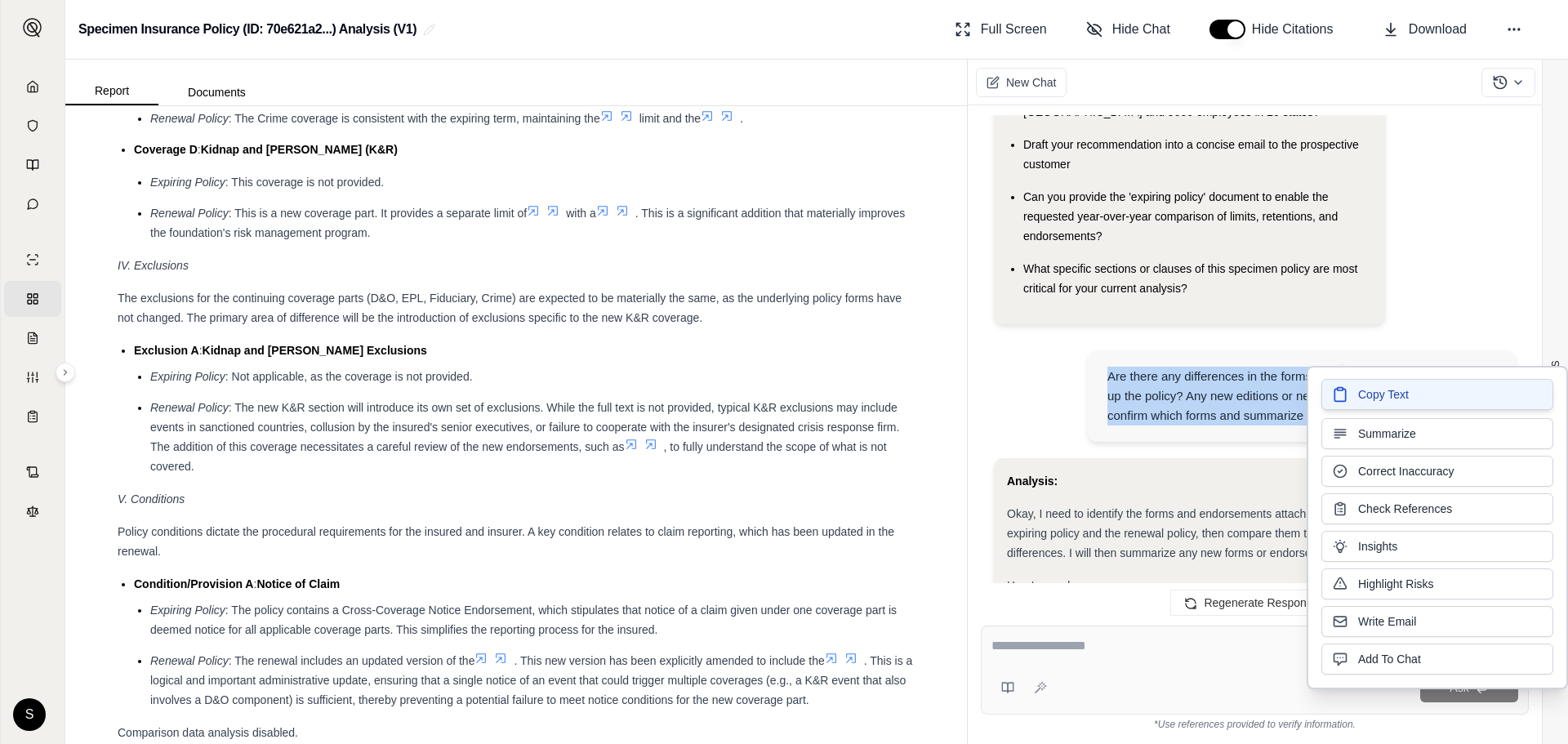
click at [1392, 398] on span "Copy Text" at bounding box center [1383, 394] width 51 height 17
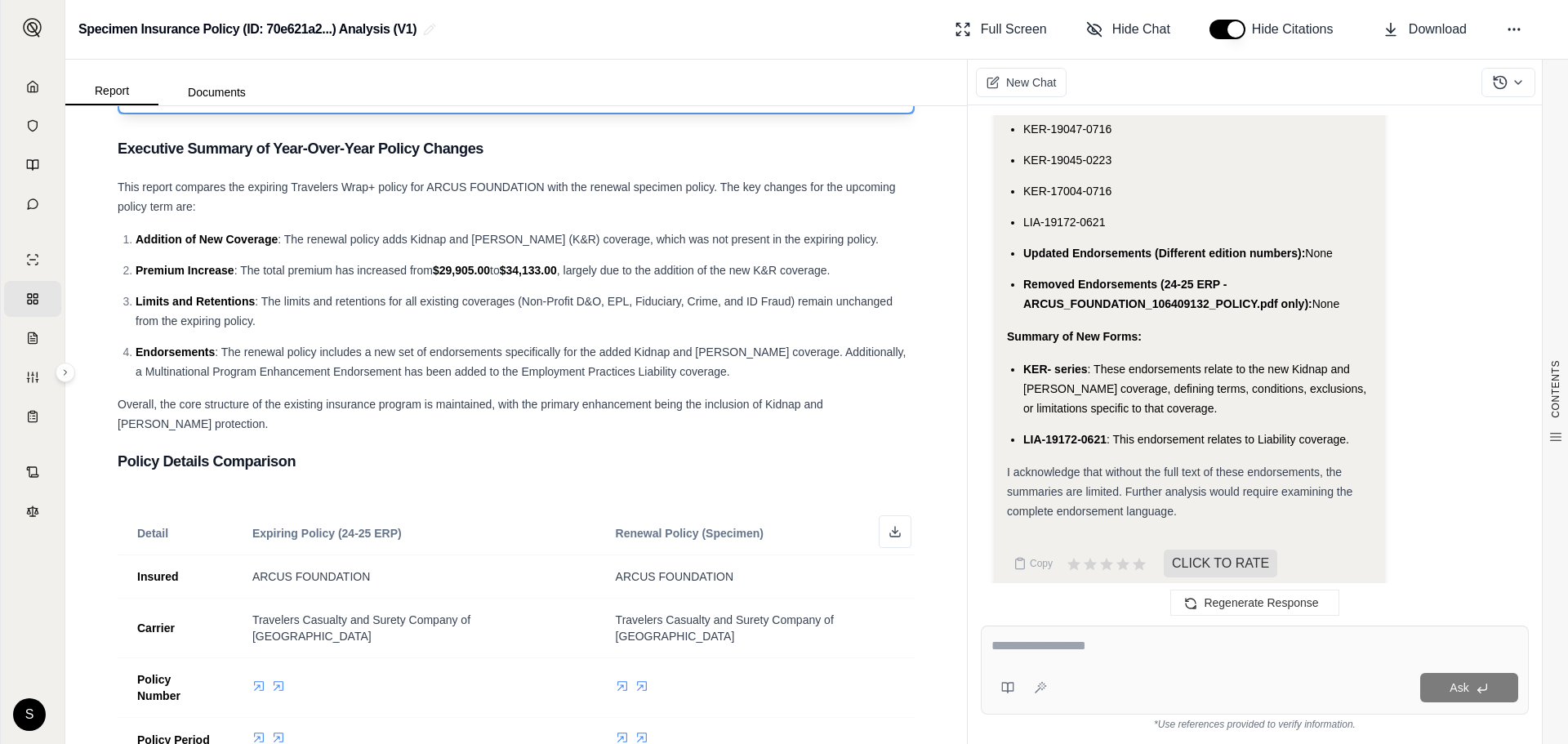
scroll to position [0, 0]
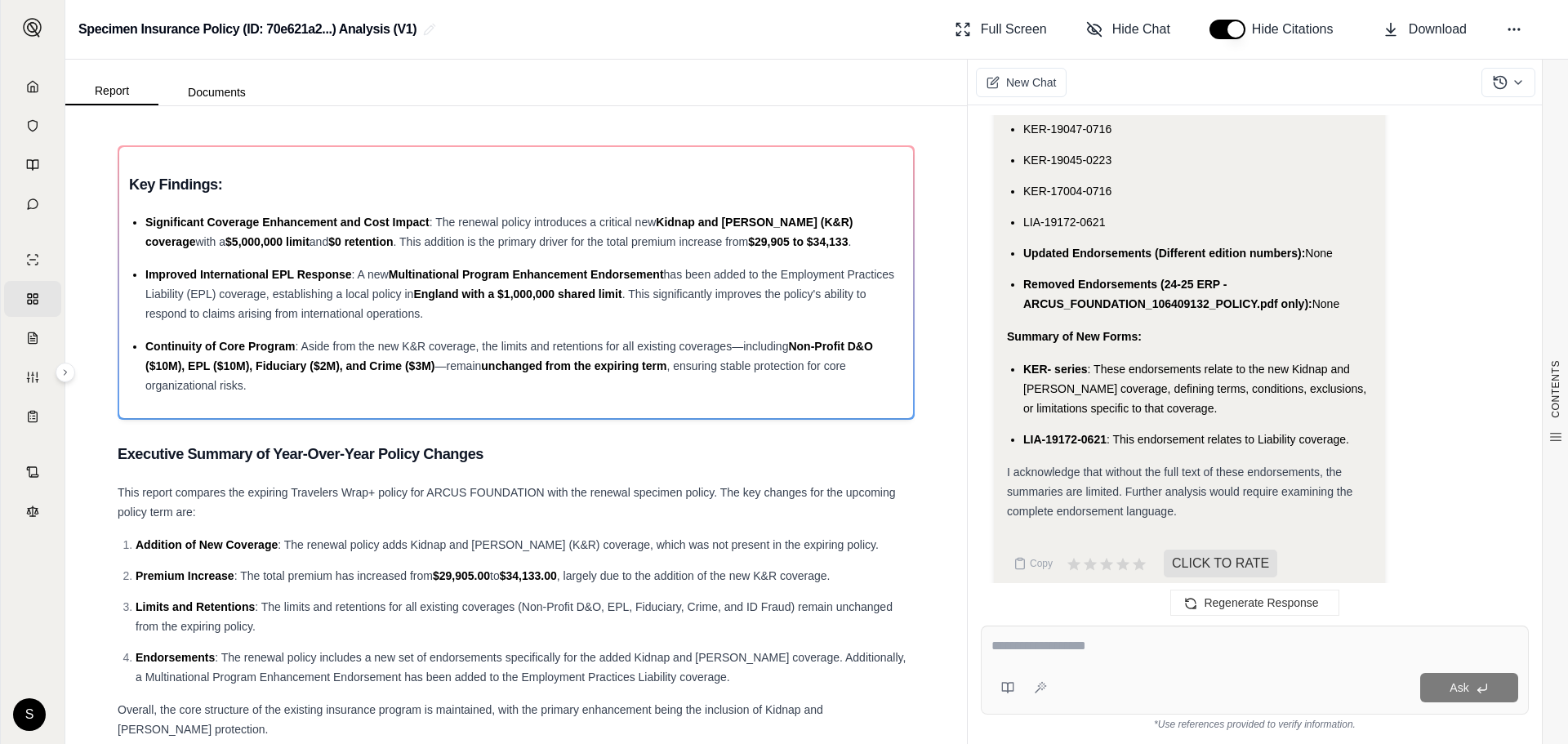
click at [380, 25] on h2 "Specimen Insurance Policy (ID: 70e621a2...) Analysis (V1)" at bounding box center [248, 29] width 338 height 29
drag, startPoint x: 396, startPoint y: 31, endPoint x: 365, endPoint y: 35, distance: 31.3
click at [365, 35] on h2 "Specimen Insurance Policy (ID: 70e621a2...) Analysis (V1)" at bounding box center [248, 29] width 338 height 29
click at [1509, 28] on circle at bounding box center [1509, 29] width 2 height 2
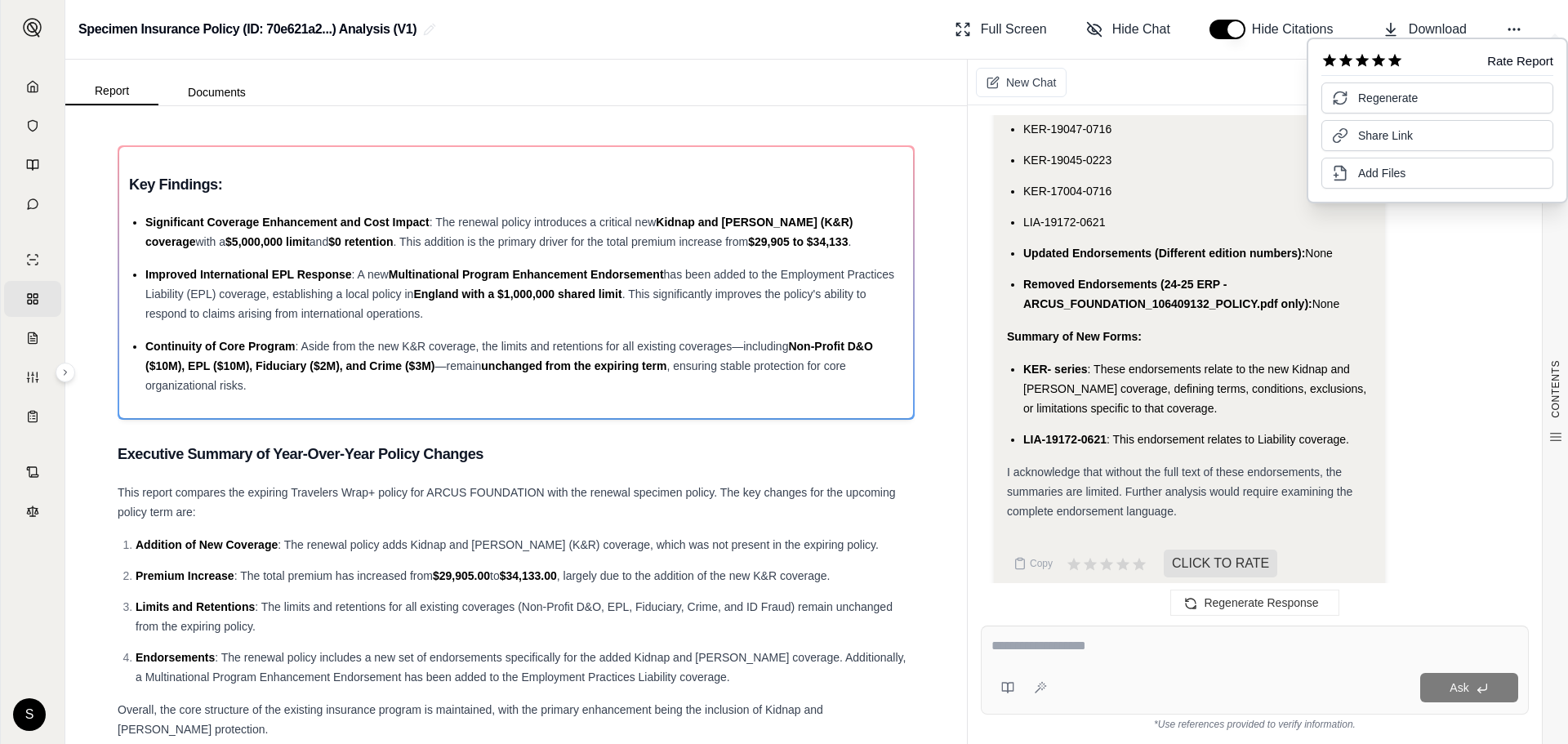
click at [1389, 64] on icon at bounding box center [1394, 60] width 17 height 17
click at [1141, 79] on div "New Chat" at bounding box center [1267, 82] width 600 height 46
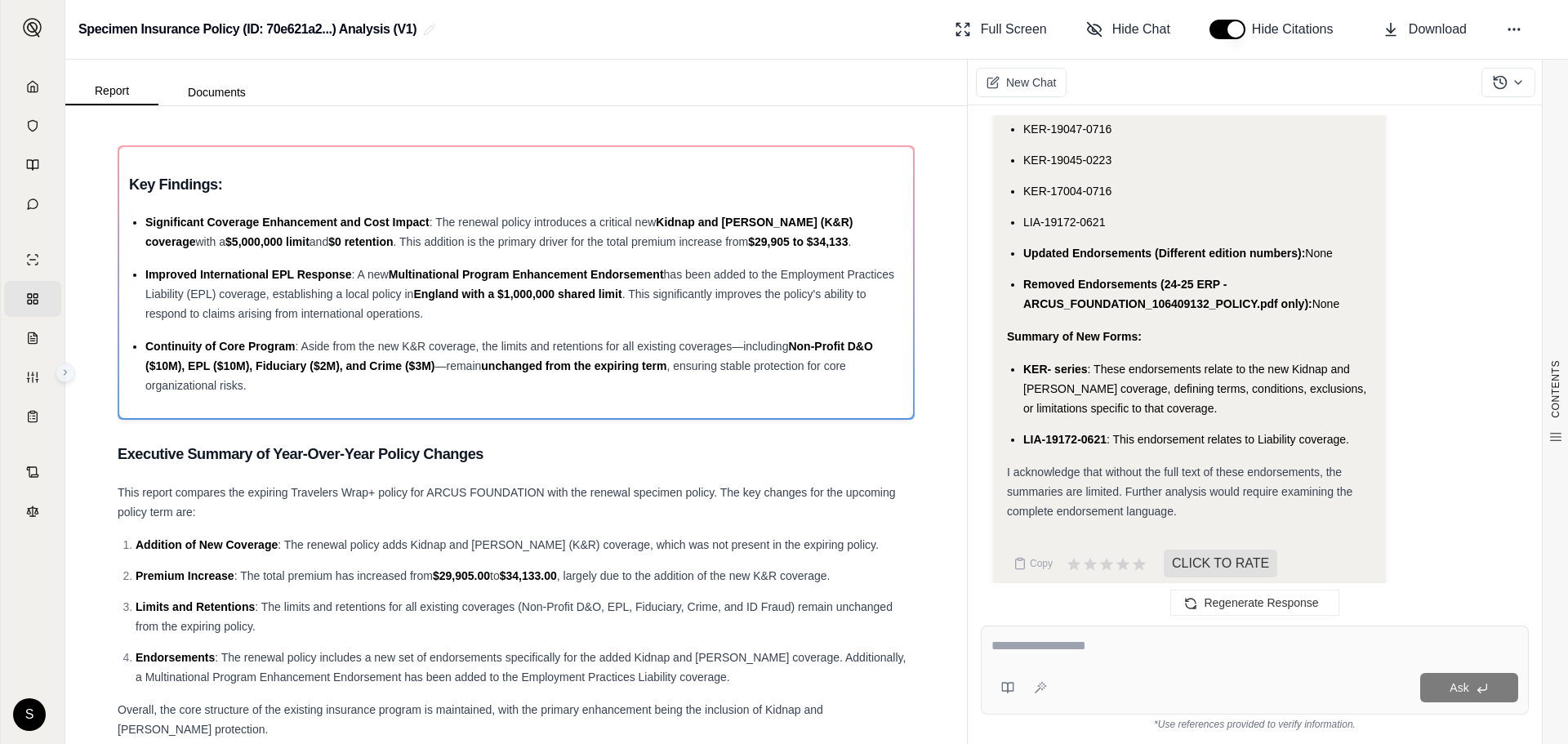
click at [73, 365] on button at bounding box center [65, 372] width 19 height 19
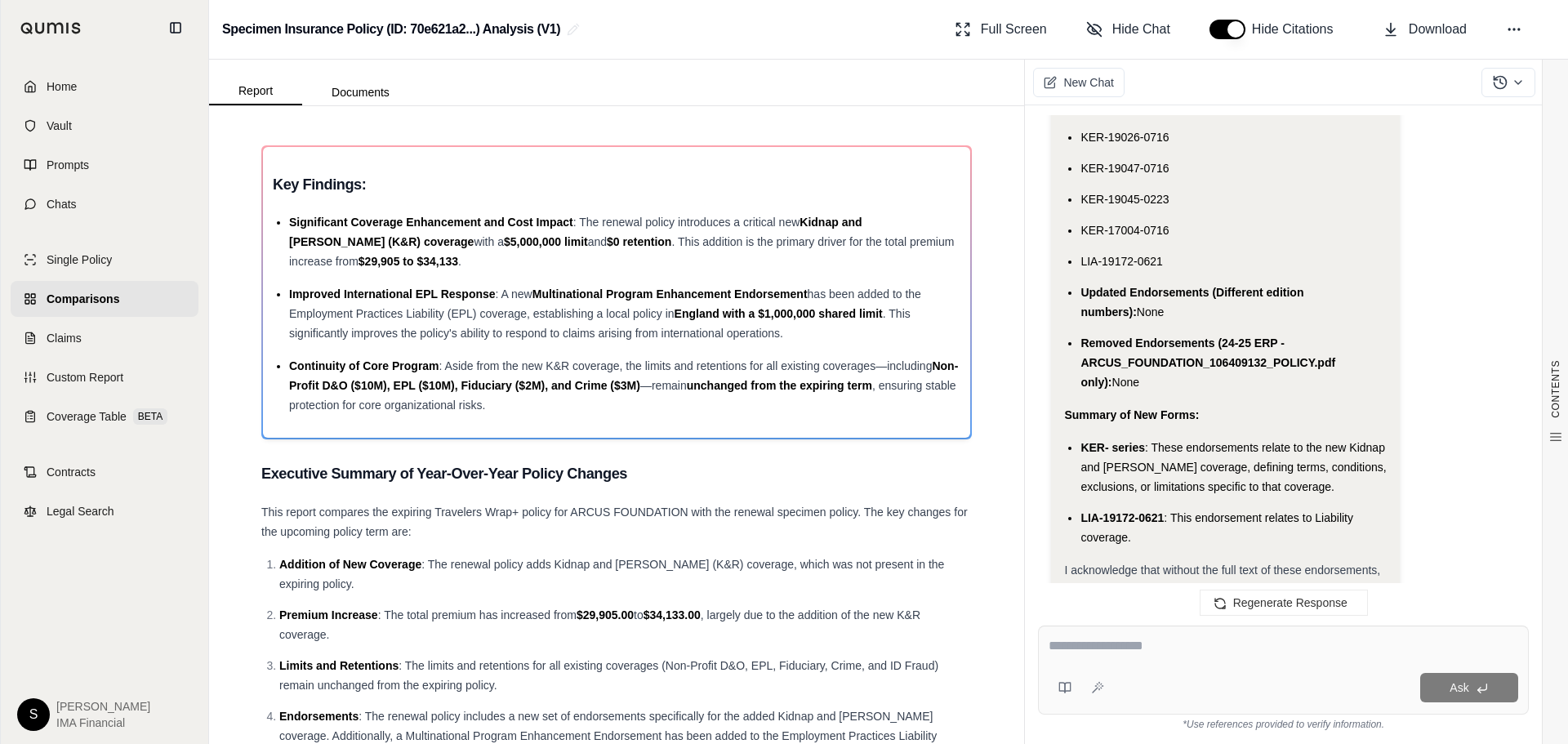
scroll to position [2733, 0]
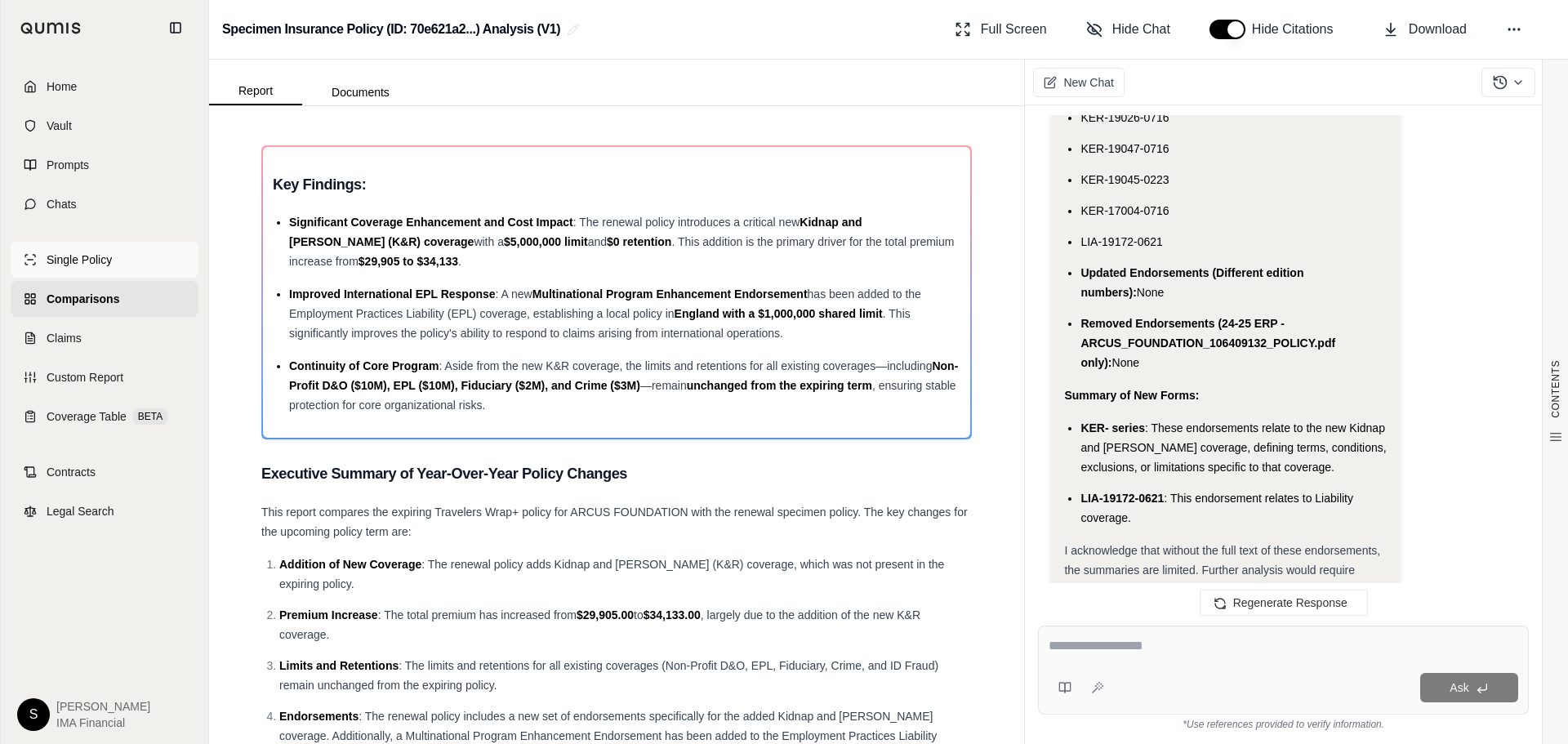
click at [100, 264] on span "Single Policy" at bounding box center [79, 260] width 65 height 17
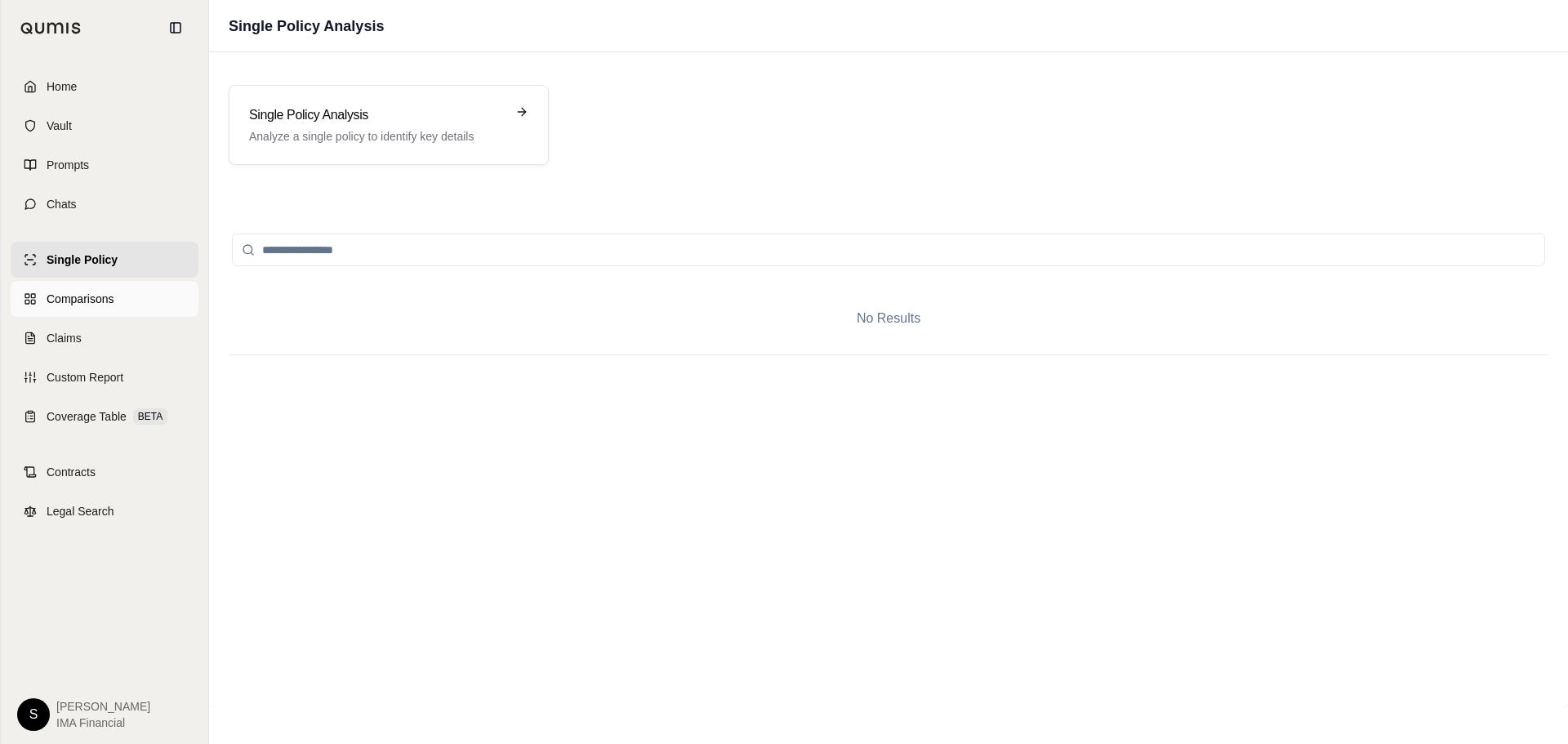
click at [100, 294] on span "Comparisons" at bounding box center [80, 299] width 67 height 17
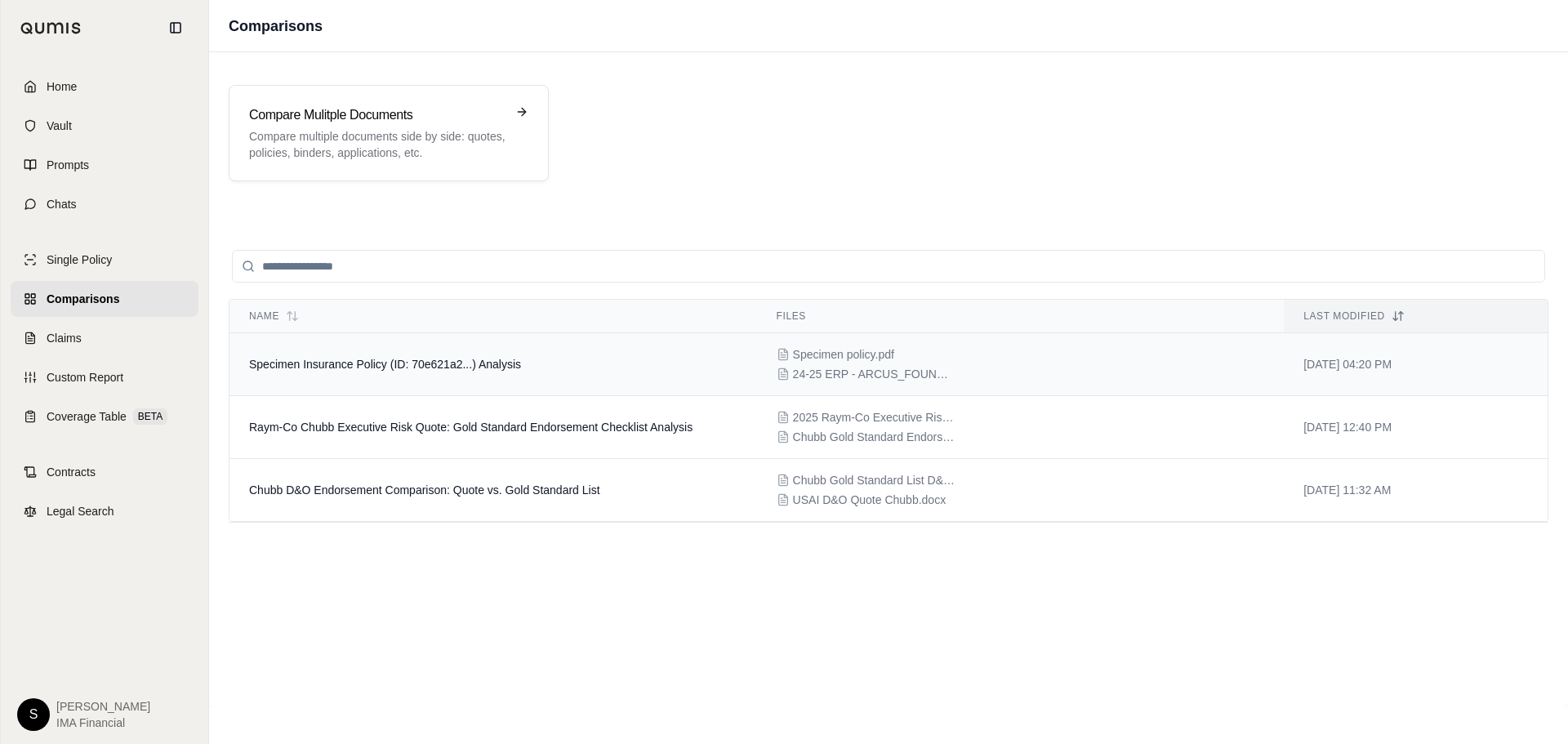
click at [499, 366] on span "Specimen Insurance Policy (ID: 70e621a2...) Analysis" at bounding box center [385, 364] width 272 height 13
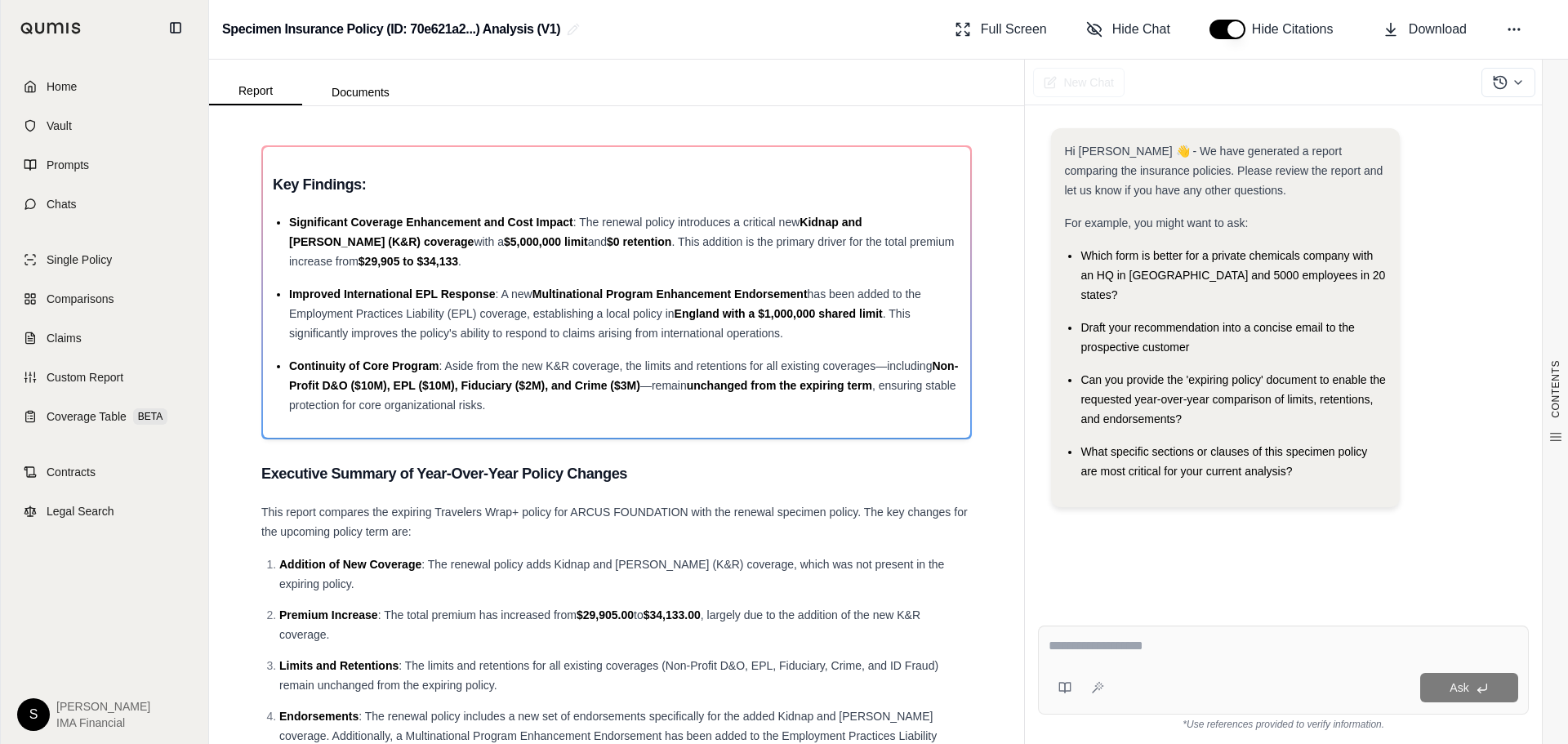
click at [453, 29] on h2 "Specimen Insurance Policy (ID: 70e621a2...) Analysis (V1)" at bounding box center [391, 29] width 338 height 29
click at [99, 380] on span "Custom Report" at bounding box center [85, 377] width 77 height 17
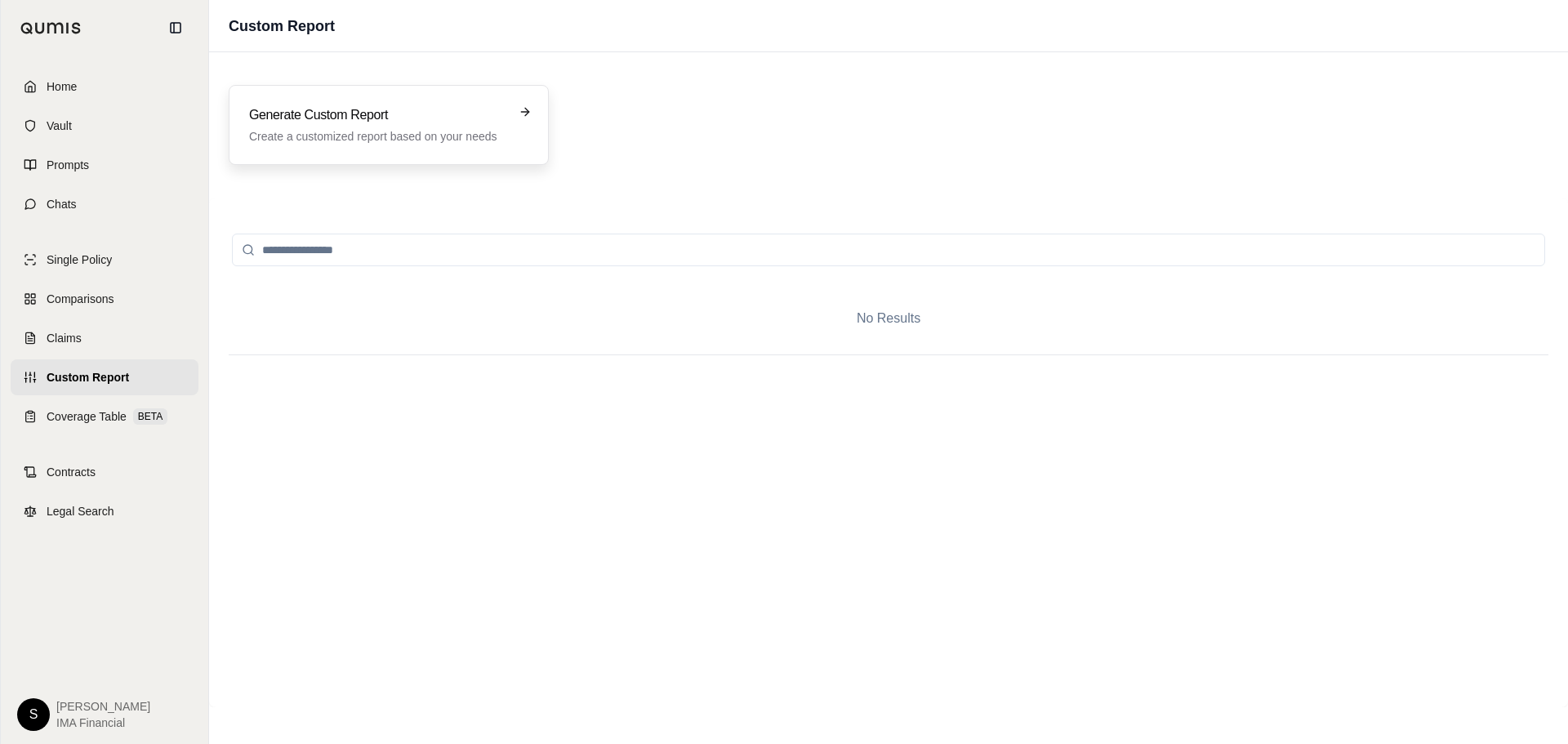
click at [375, 124] on h3 "Generate Custom Report" at bounding box center [377, 115] width 257 height 19
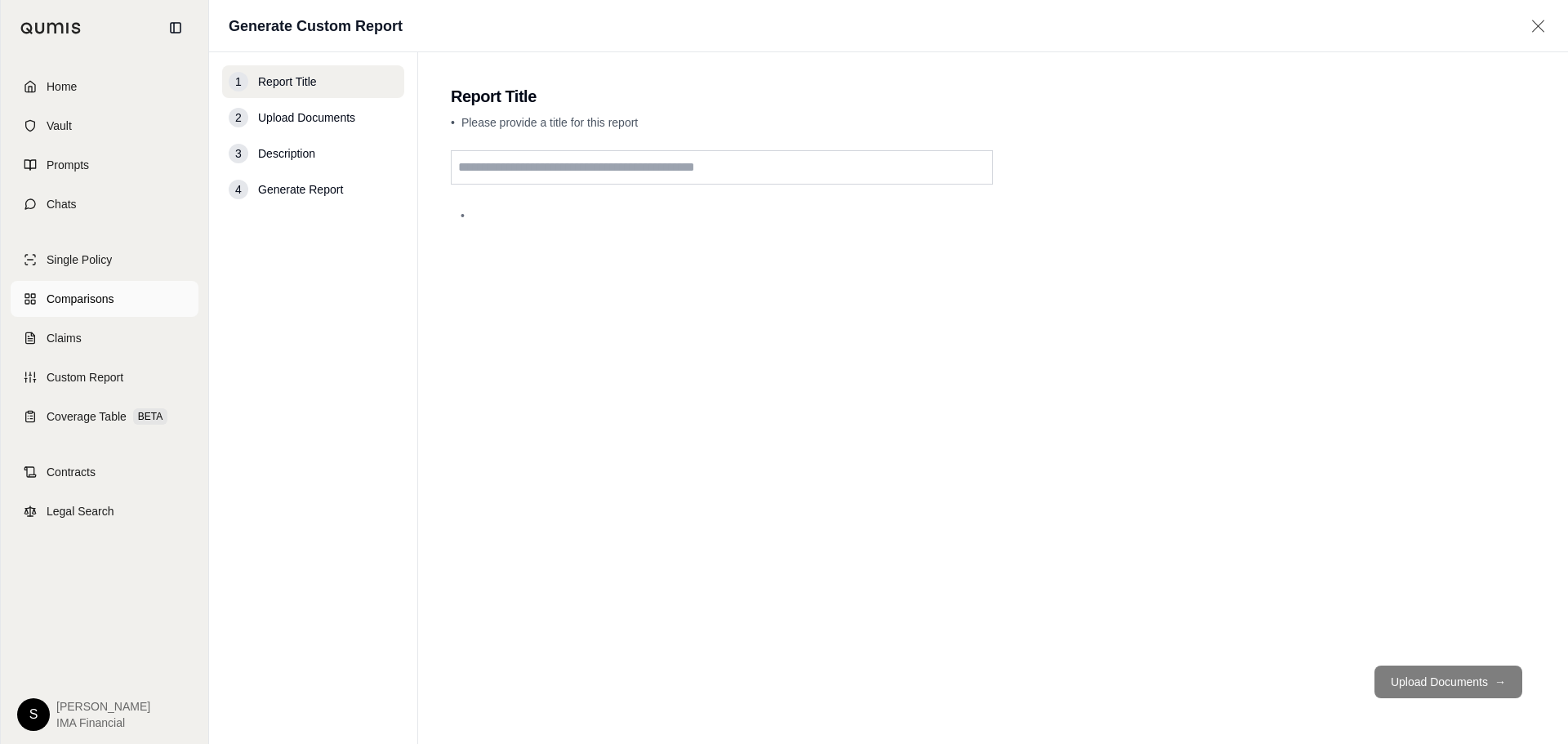
click at [89, 307] on link "Comparisons" at bounding box center [104, 299] width 188 height 36
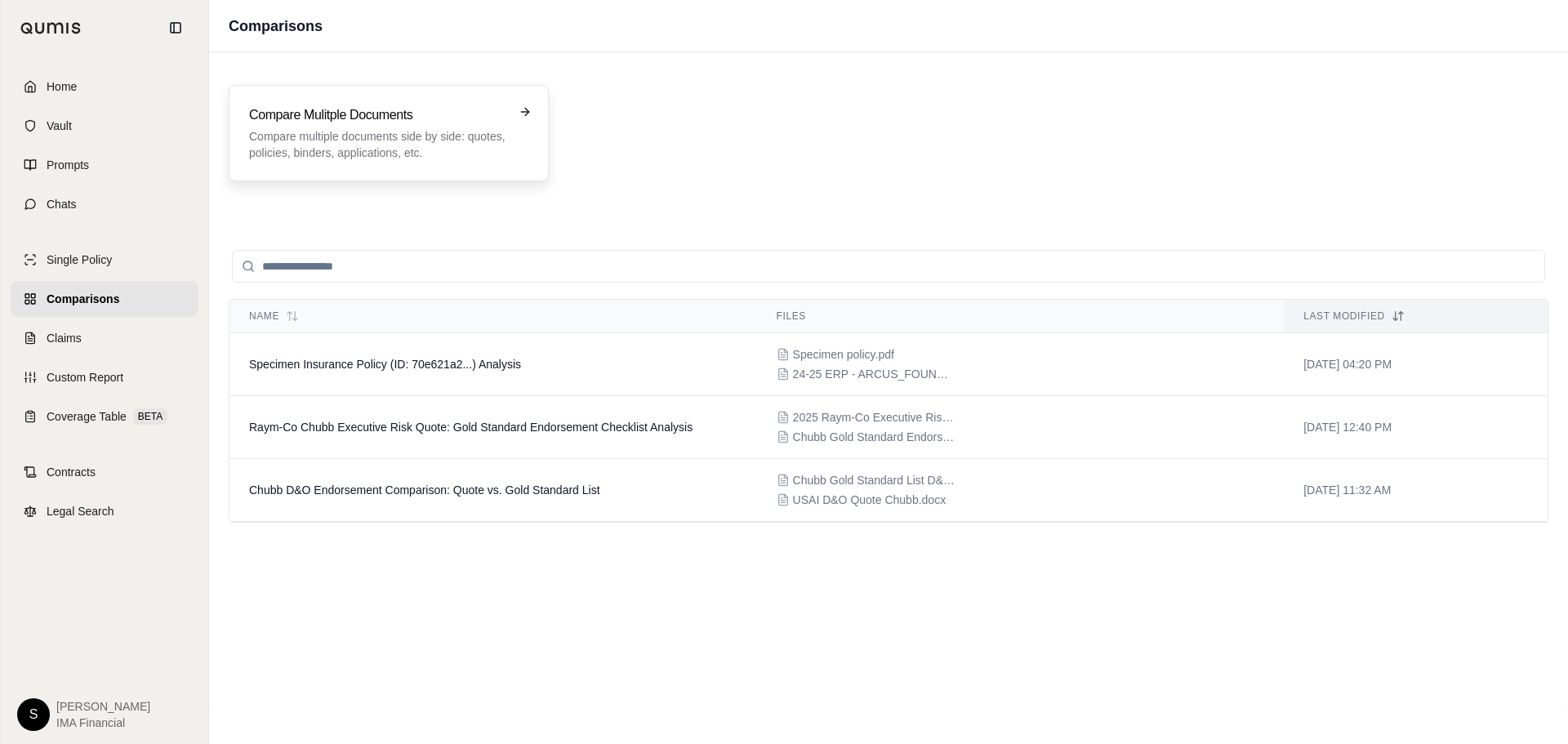
click at [372, 137] on p "Compare multiple documents side by side: quotes, policies, binders, application…" at bounding box center [377, 145] width 257 height 33
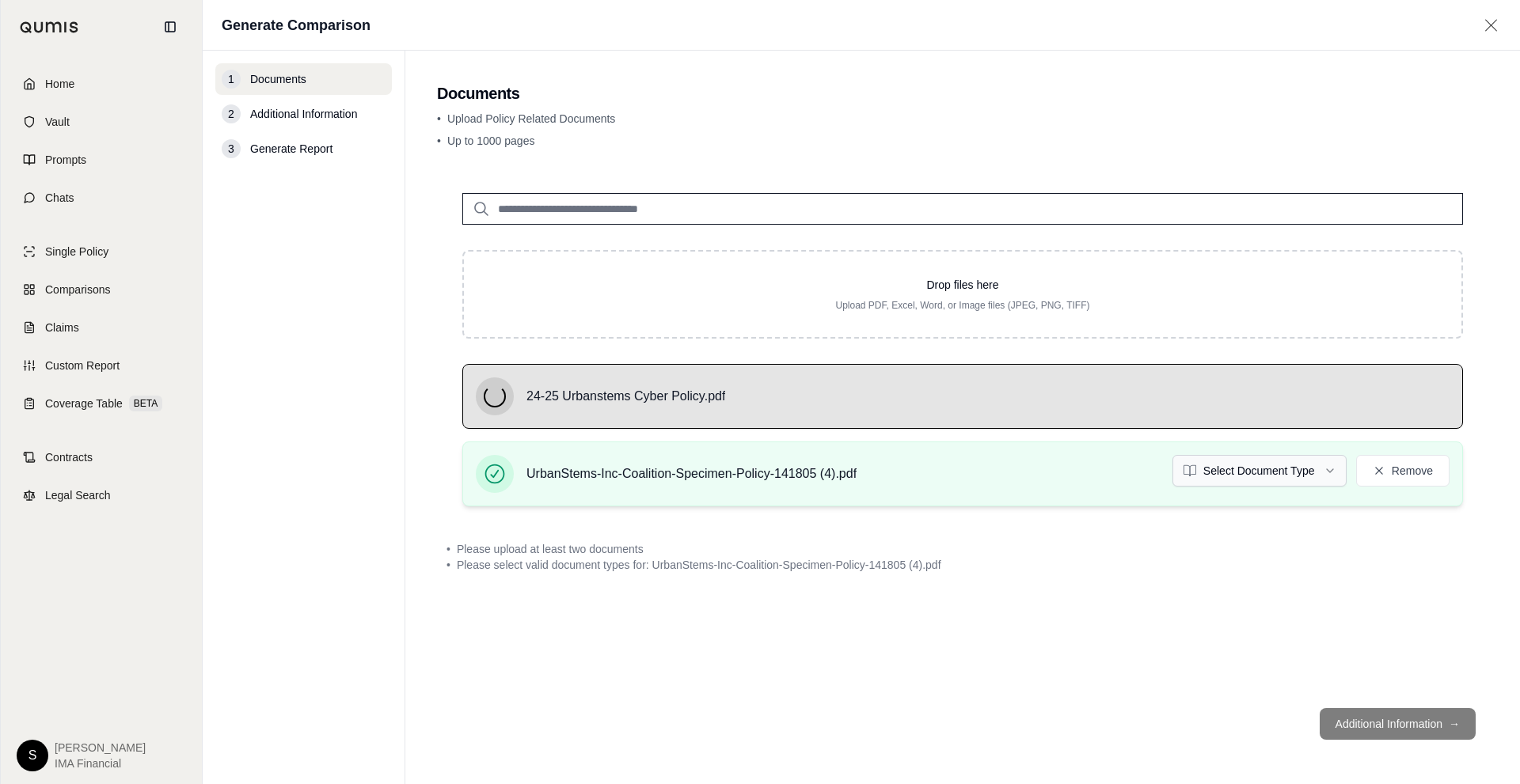
click at [1282, 472] on html "Home Vault Prompts Chats Single Policy Comparisons Claims Custom Report Coverag…" at bounding box center [760, 392] width 1520 height 784
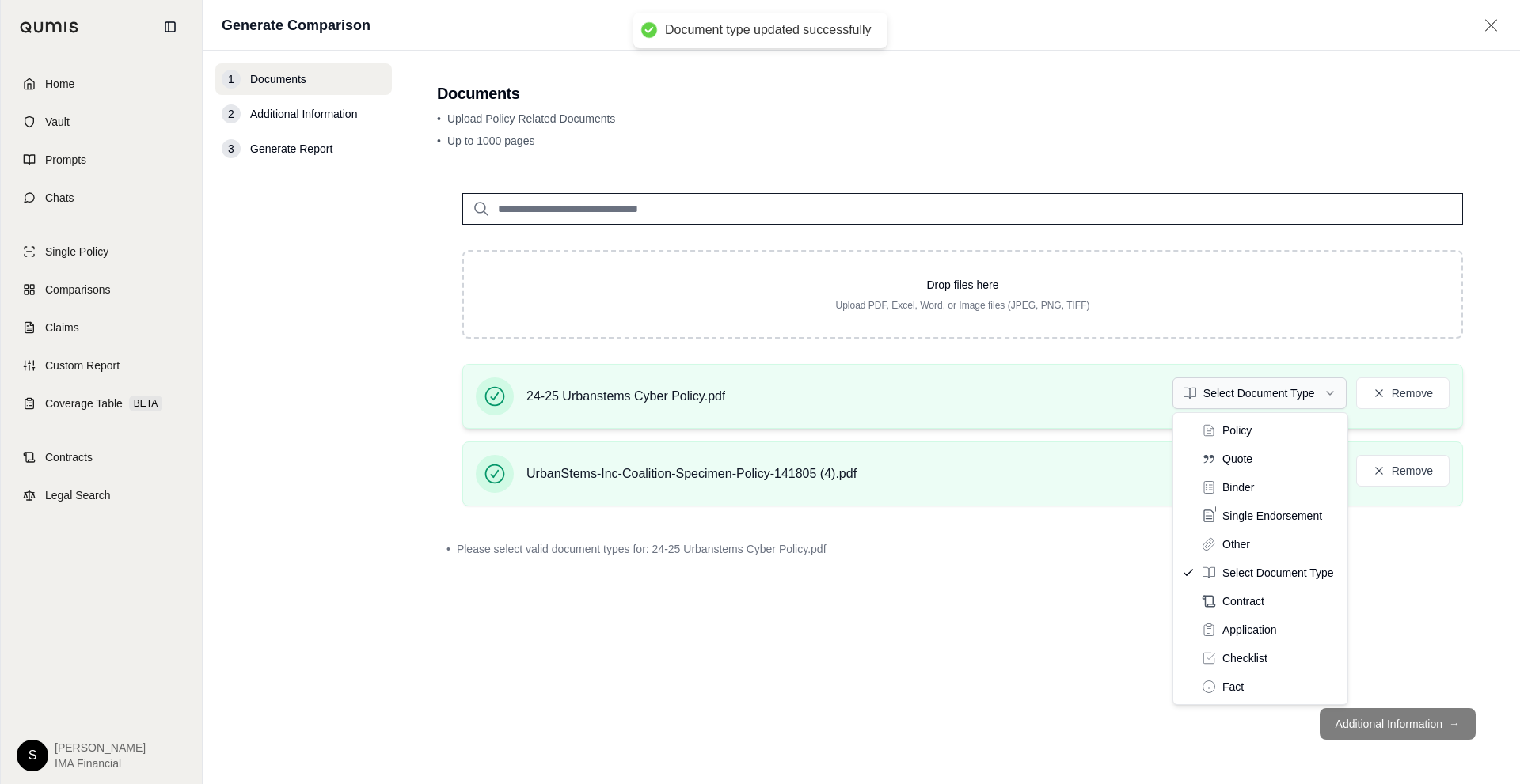
click at [1307, 403] on html "Document type updated successfully Home Vault Prompts Chats Single Policy Compa…" at bounding box center [760, 392] width 1520 height 784
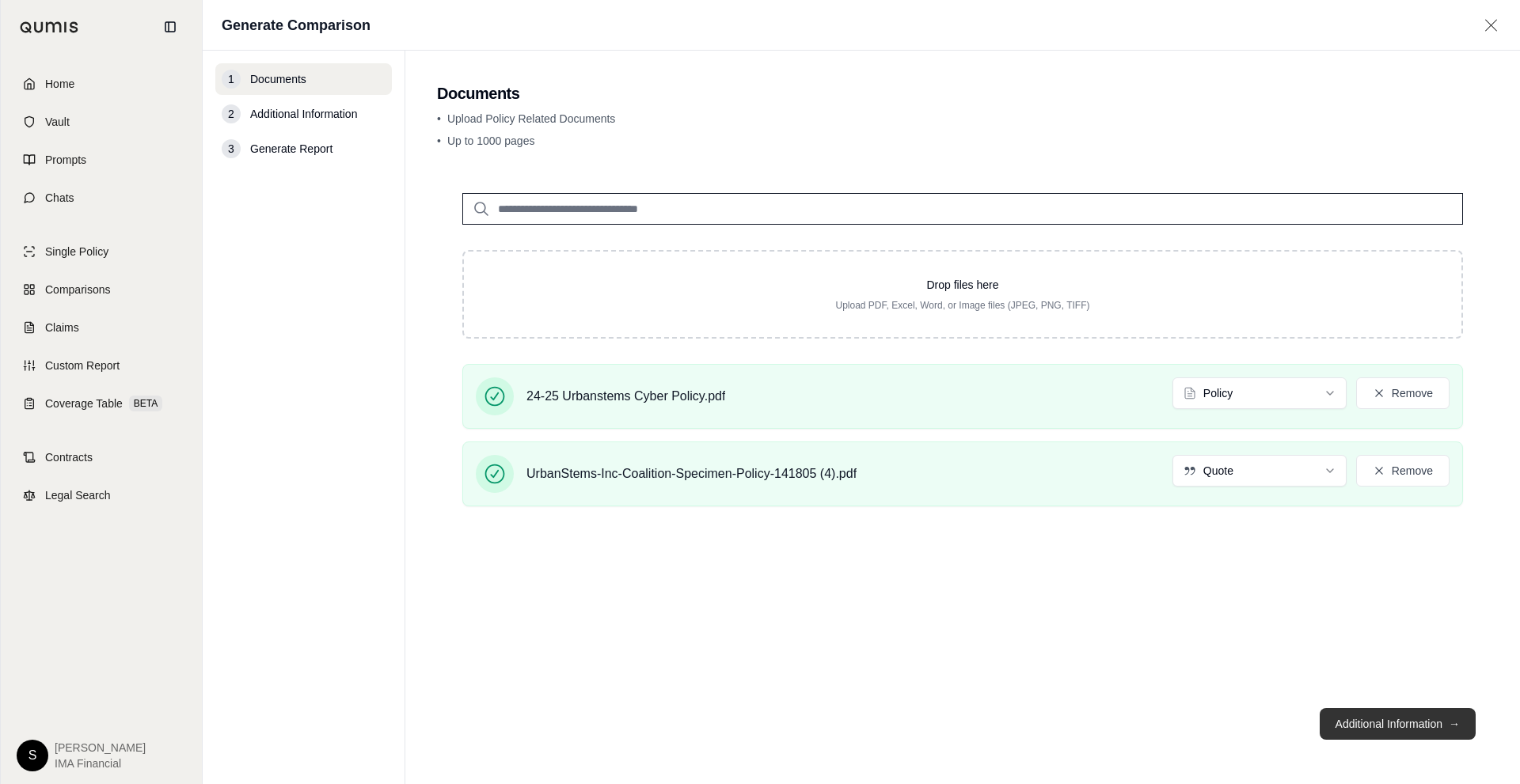
click at [1390, 717] on button "Additional Information →" at bounding box center [1397, 725] width 155 height 32
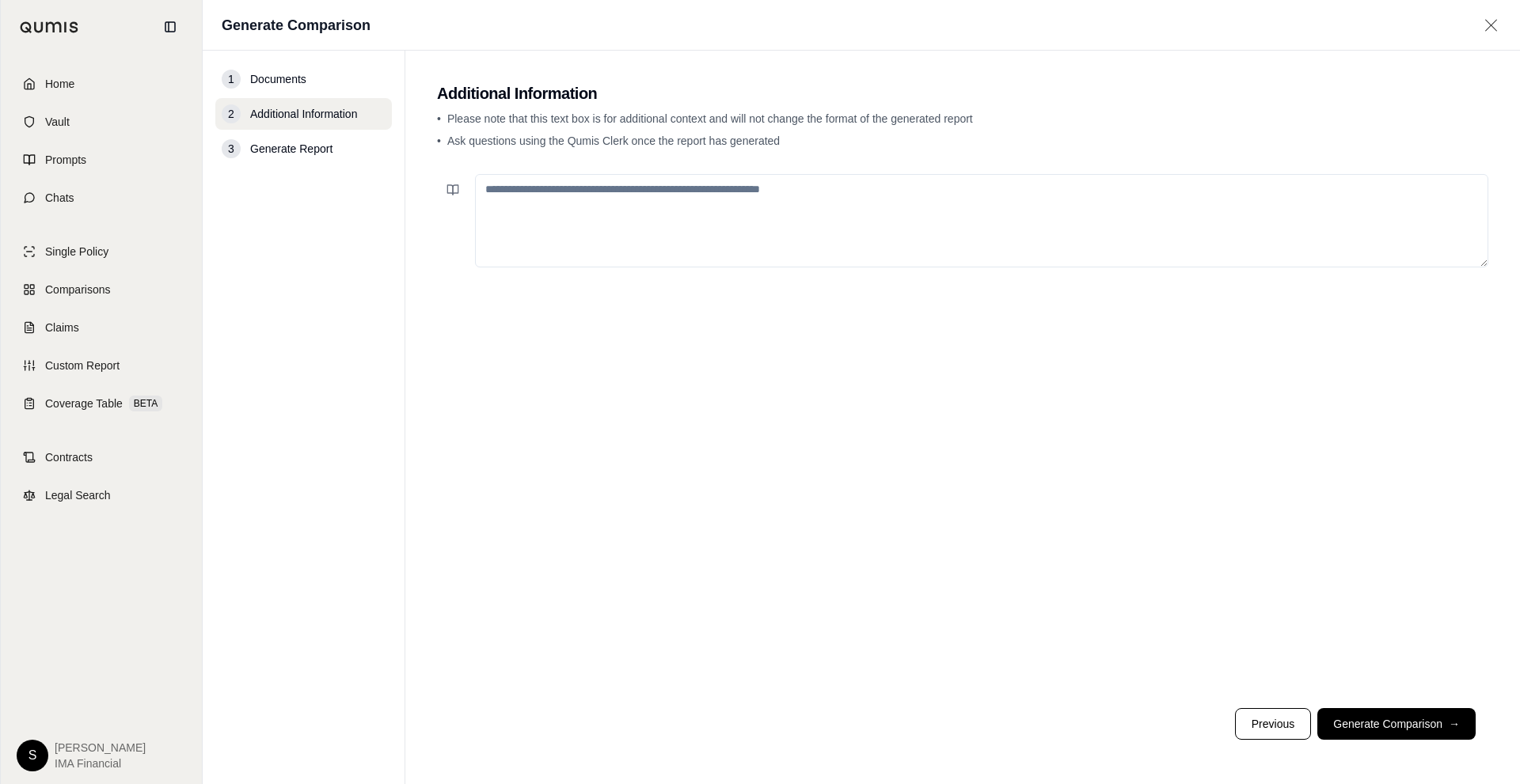
click at [684, 199] on textarea at bounding box center [981, 220] width 1013 height 93
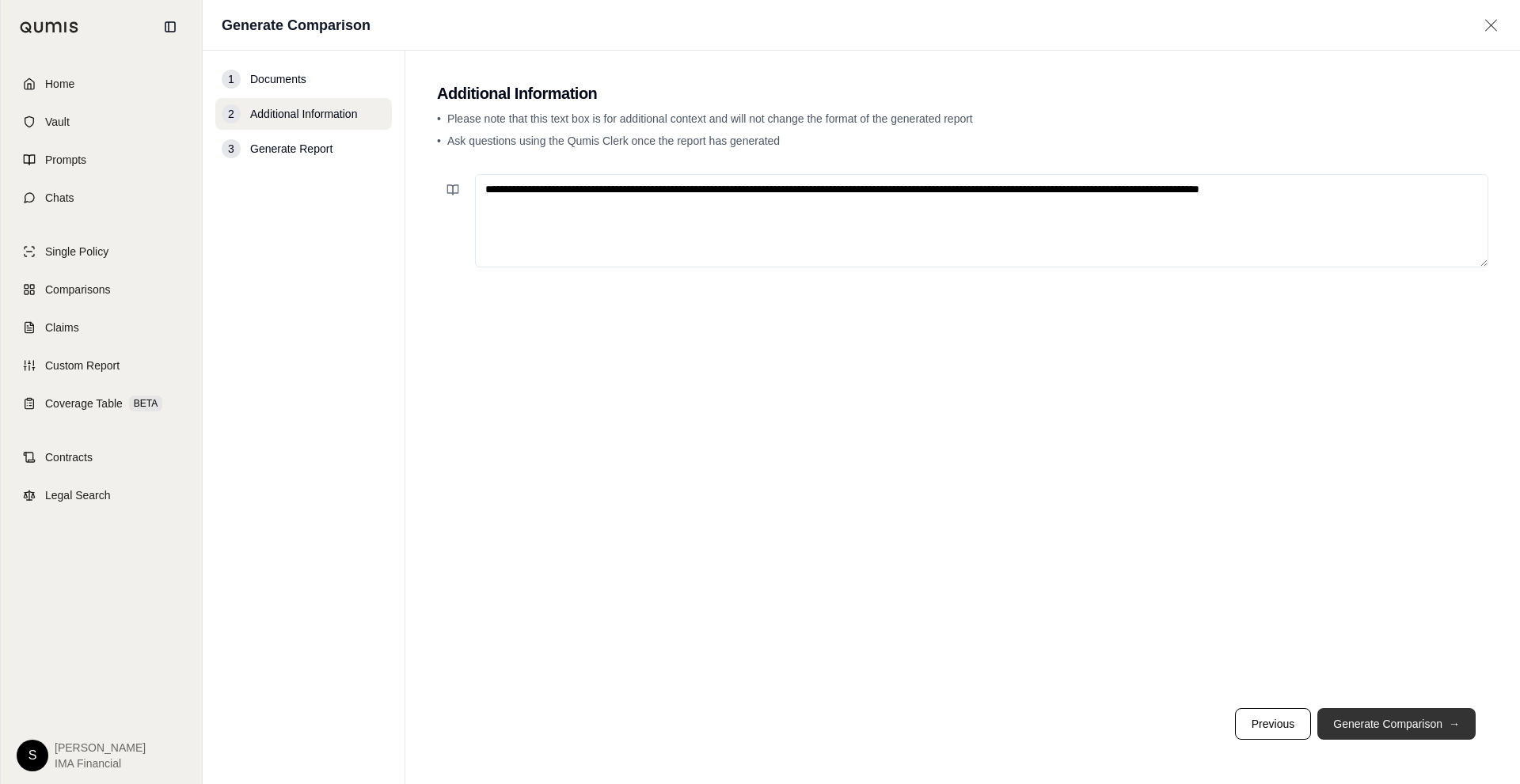
type textarea "**********"
click at [1365, 719] on button "Generate Comparison →" at bounding box center [1397, 725] width 158 height 32
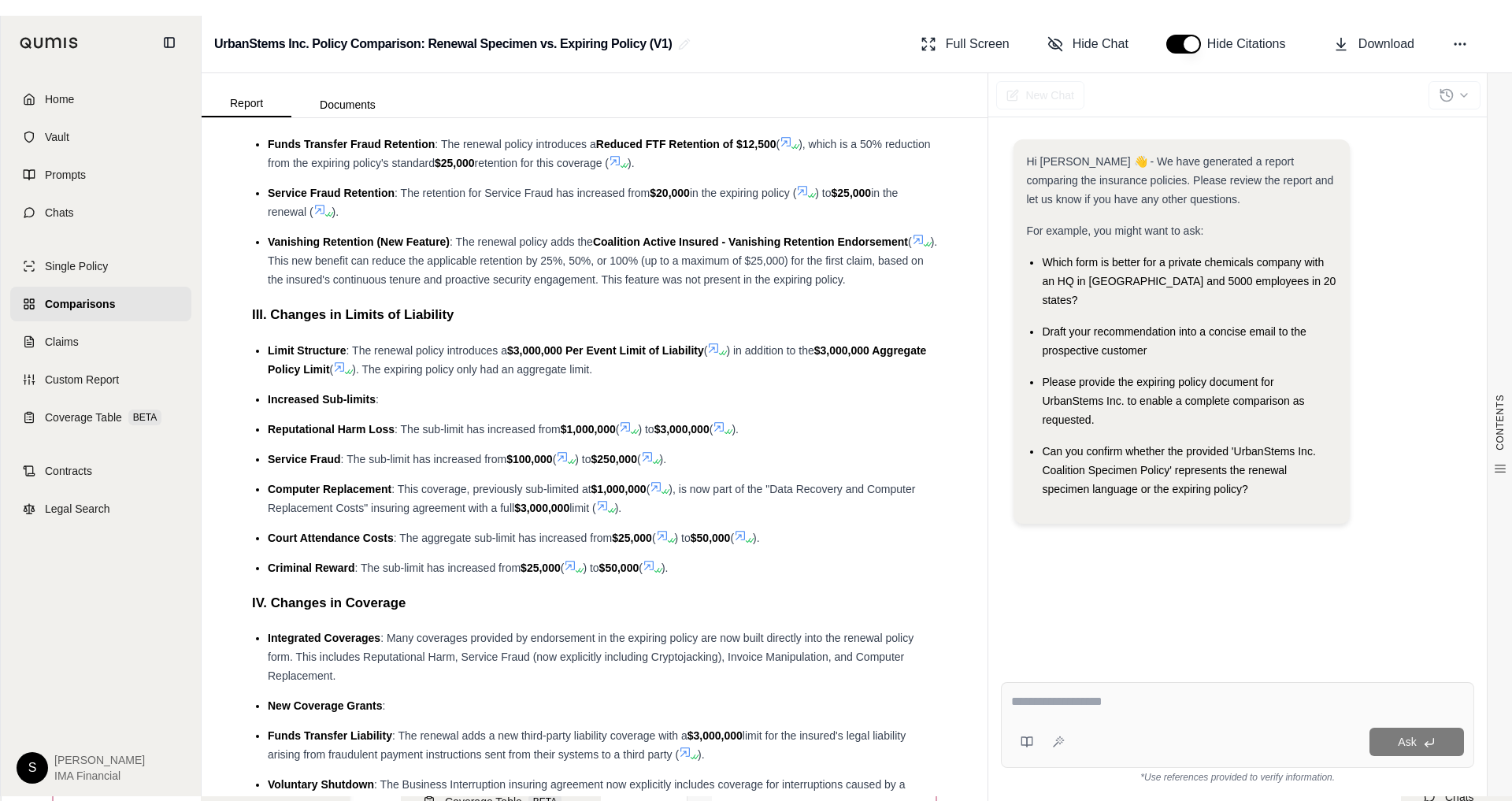
scroll to position [709, 0]
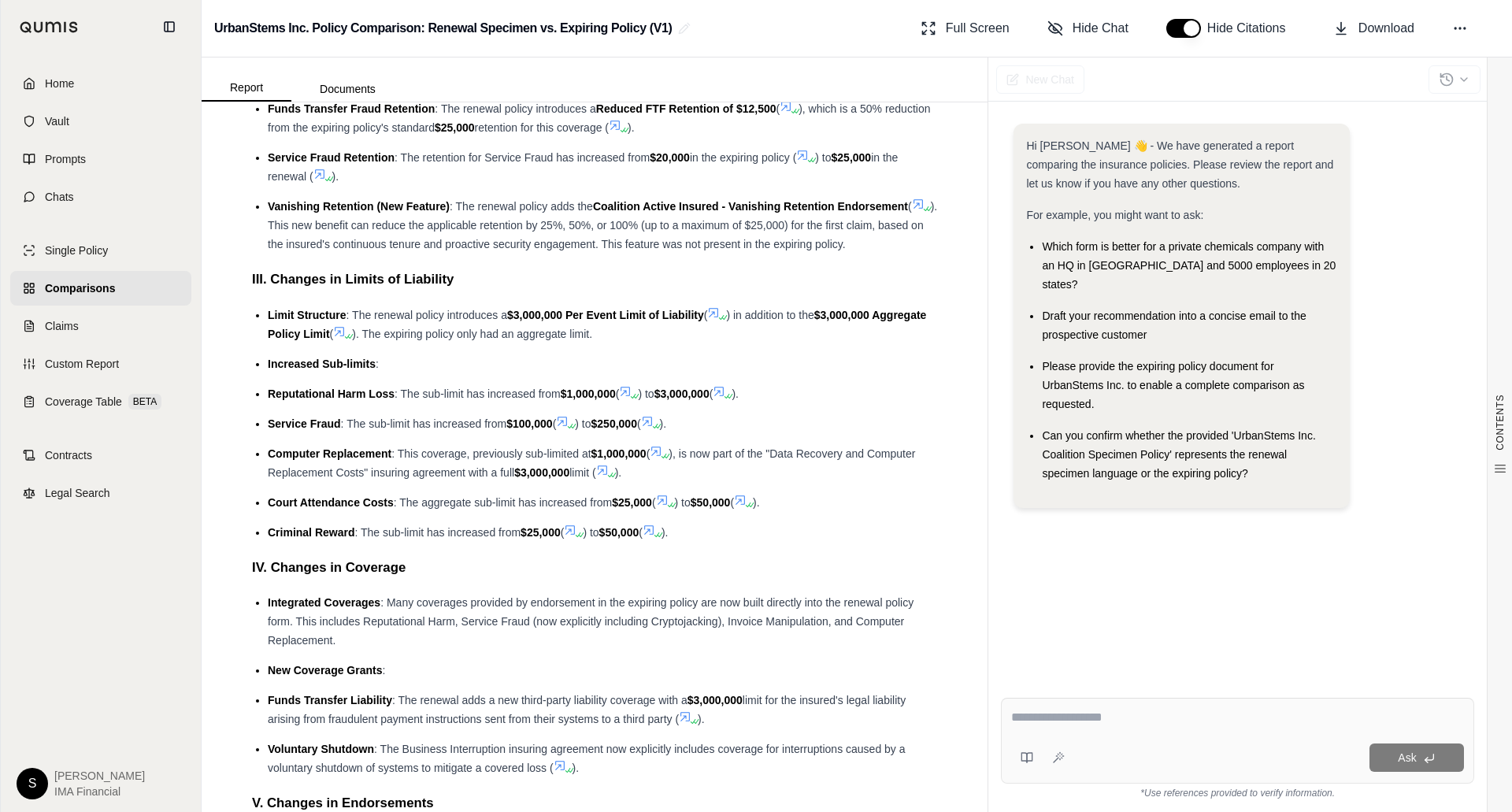
click at [565, 669] on li "New Coverage Grants :" at bounding box center [603, 670] width 669 height 19
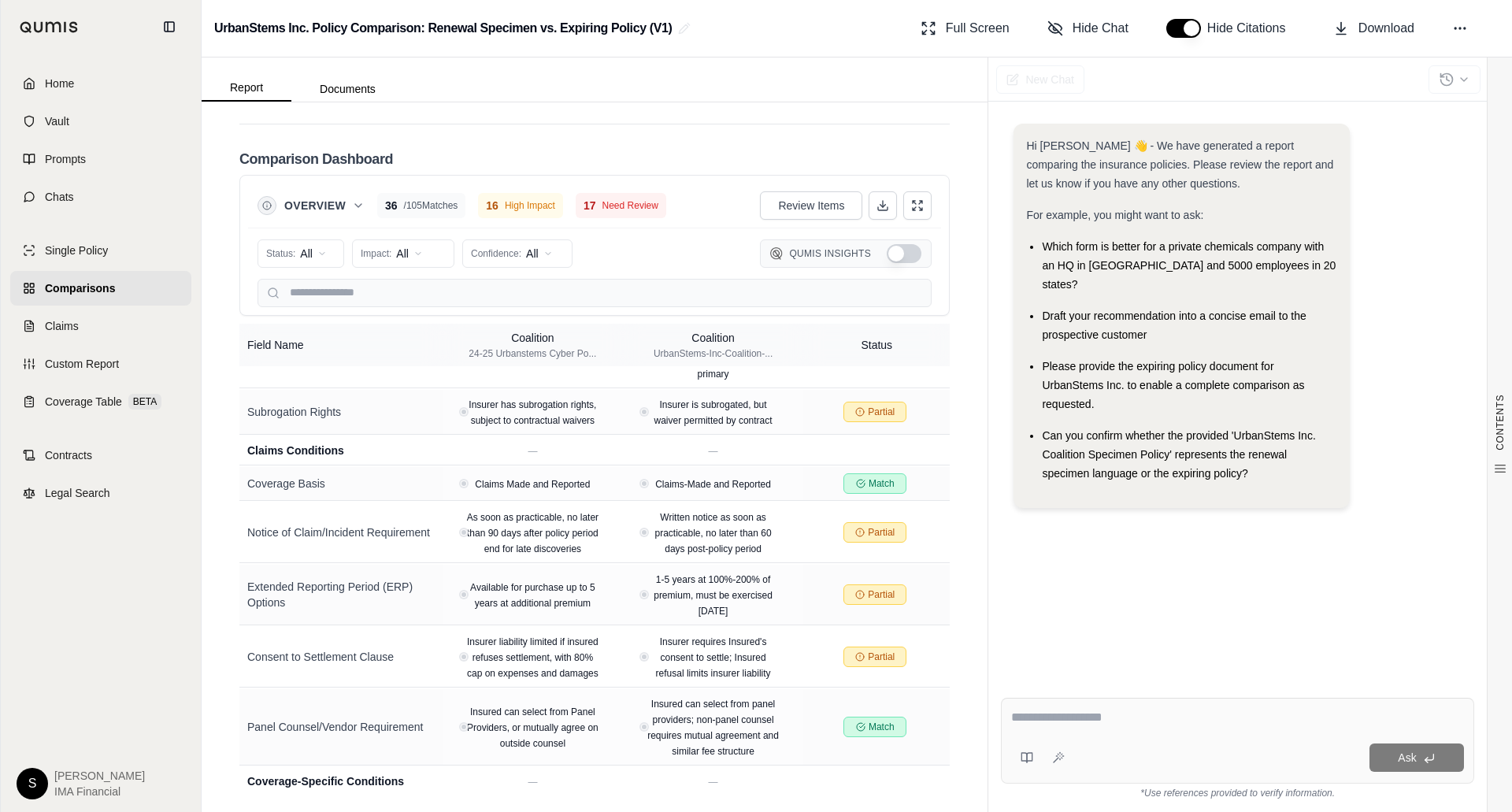
scroll to position [4101, 0]
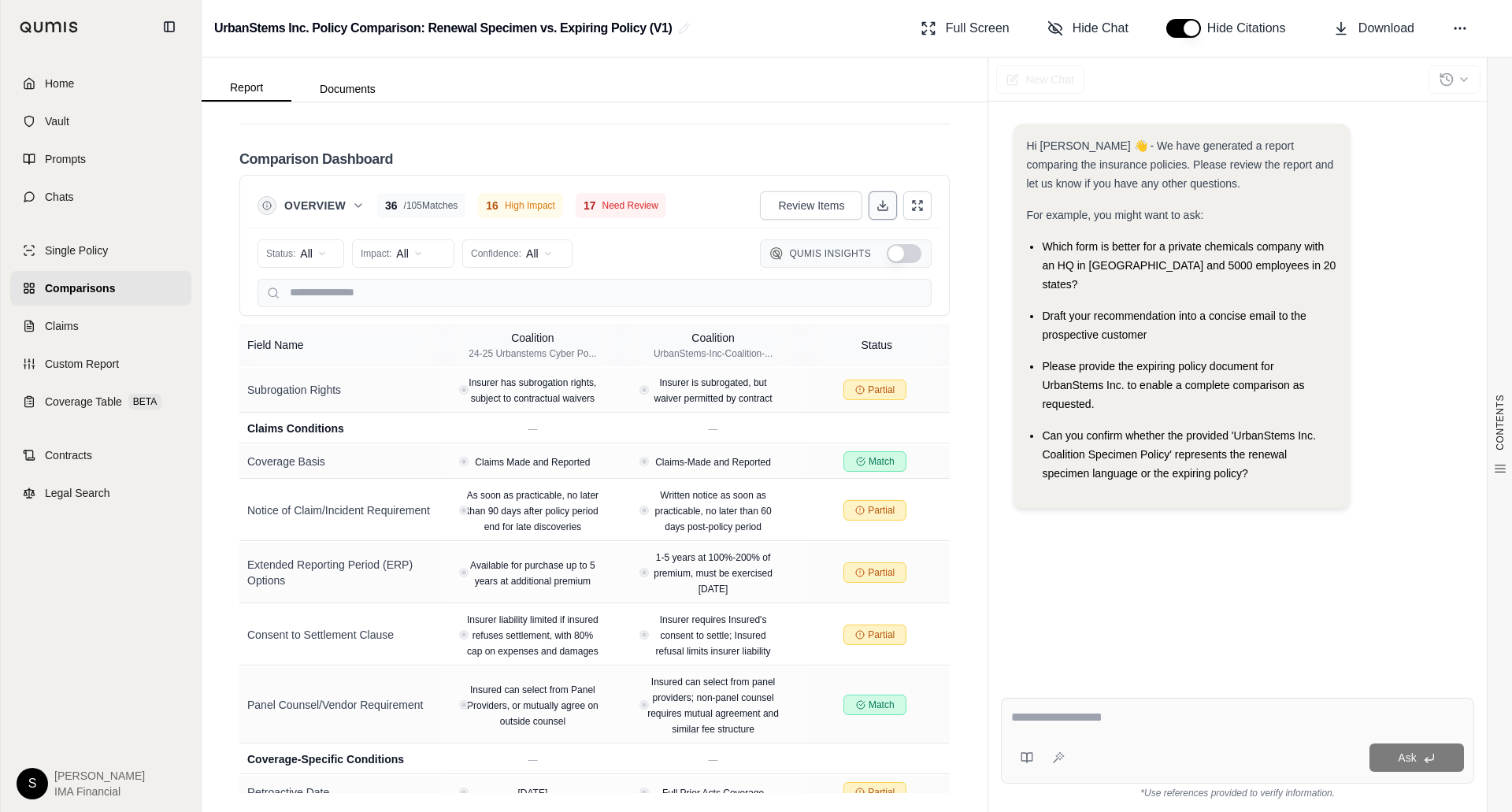
click at [883, 213] on button at bounding box center [882, 205] width 28 height 28
